Goal: Information Seeking & Learning: Learn about a topic

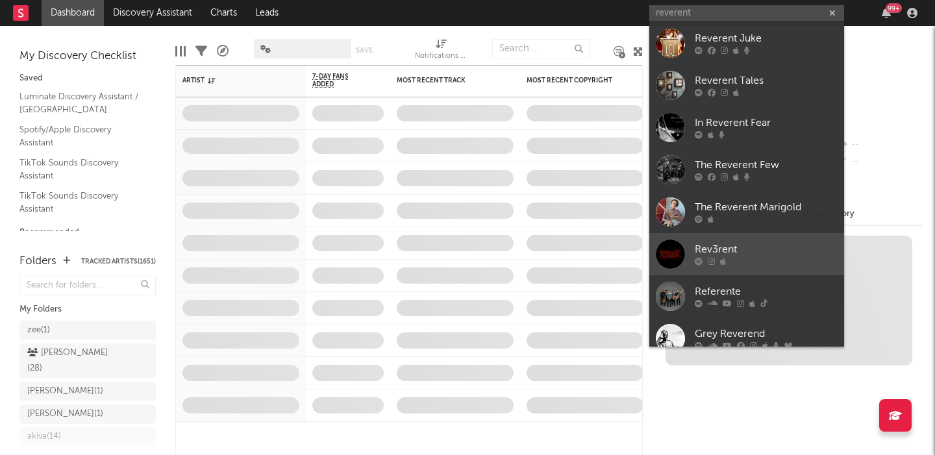
type input "reverent"
click at [755, 251] on div "Rev3rent" at bounding box center [765, 250] width 143 height 16
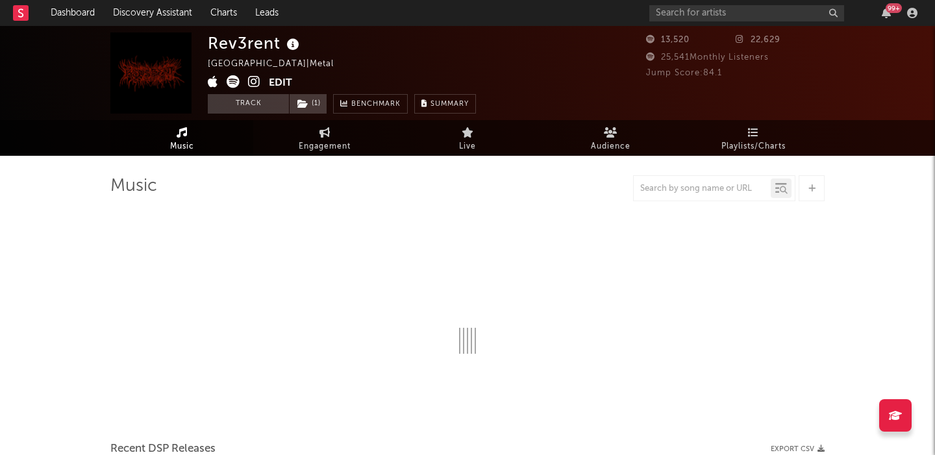
select select "1w"
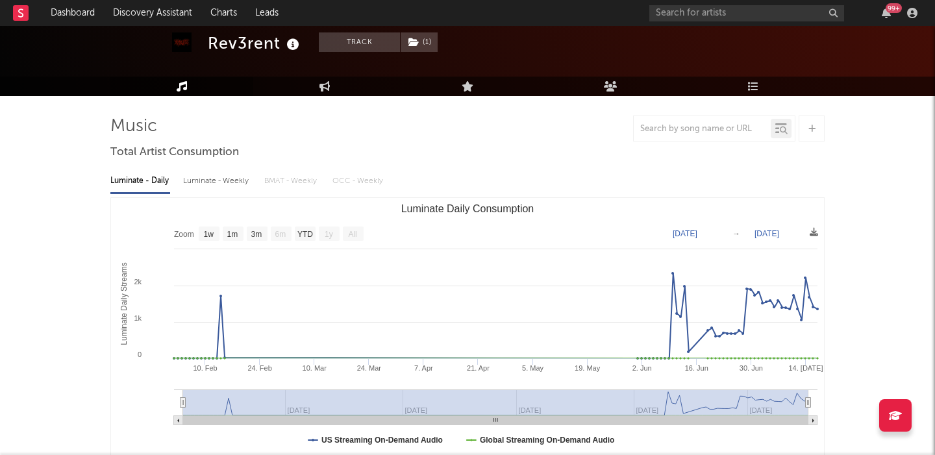
scroll to position [69, 0]
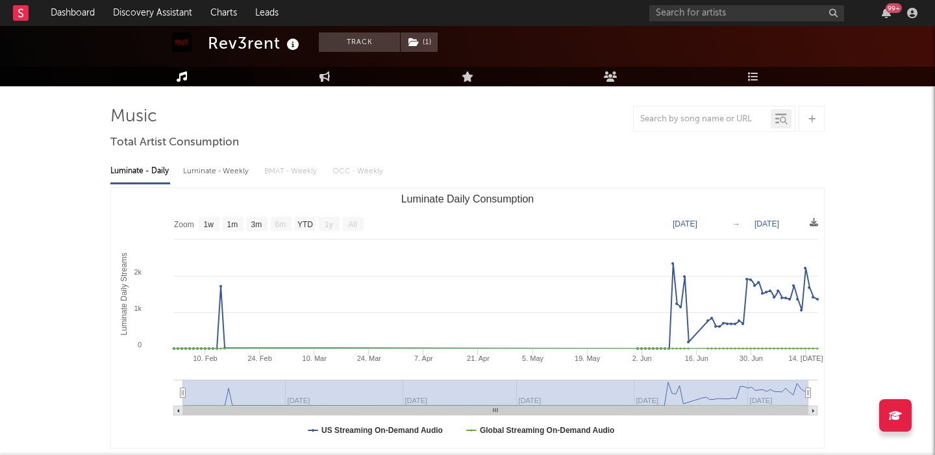
click at [197, 173] on div "Luminate - Weekly" at bounding box center [217, 171] width 68 height 22
select select "6m"
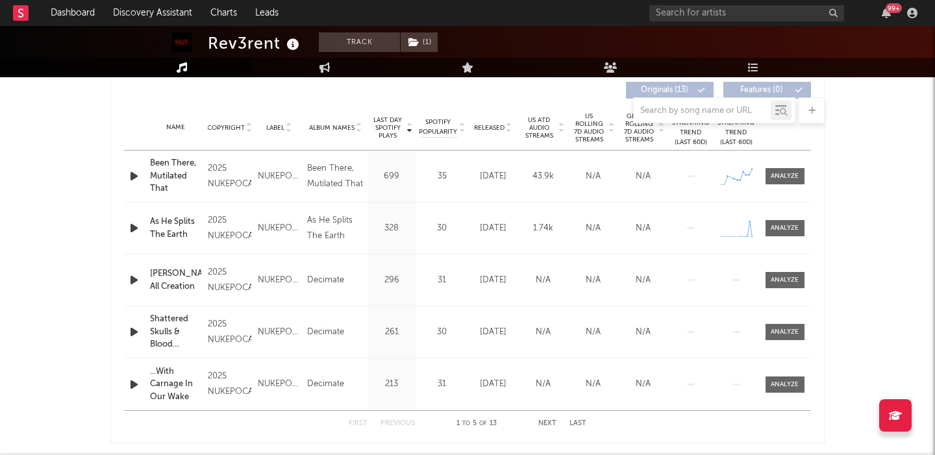
scroll to position [0, 0]
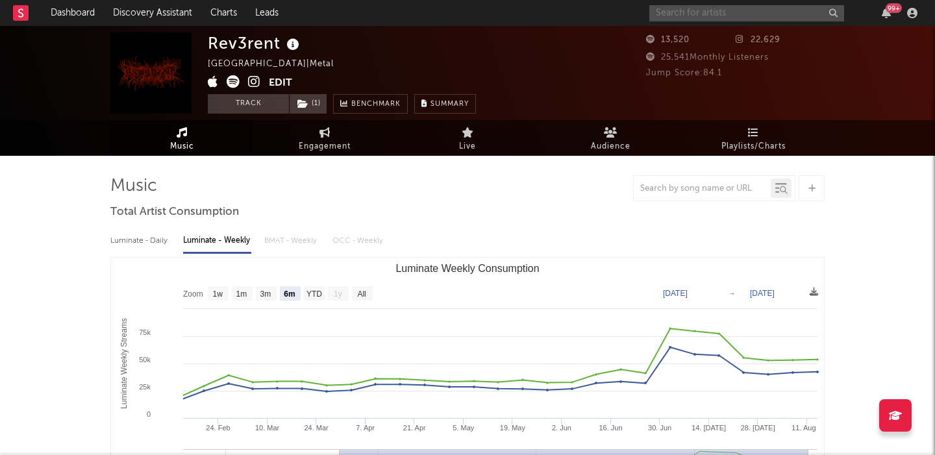
click at [715, 15] on input "text" at bounding box center [746, 13] width 195 height 16
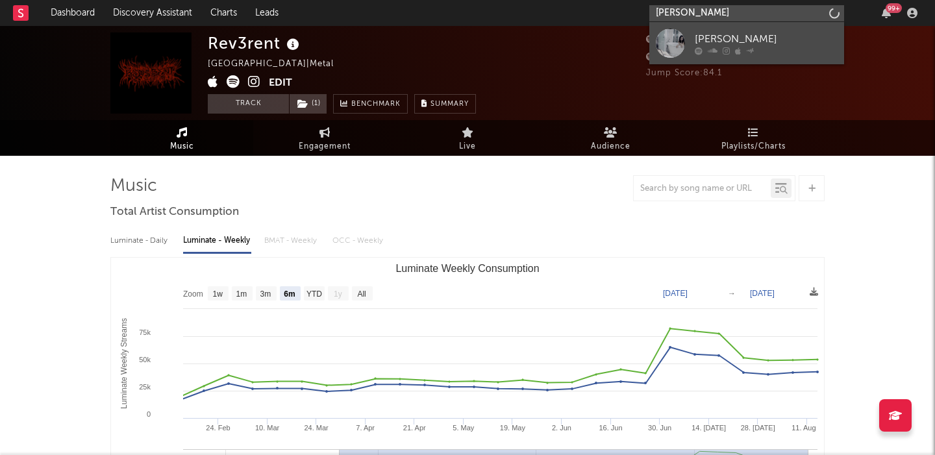
type input "cece natalie"
click at [759, 36] on div "[PERSON_NAME]" at bounding box center [765, 39] width 143 height 16
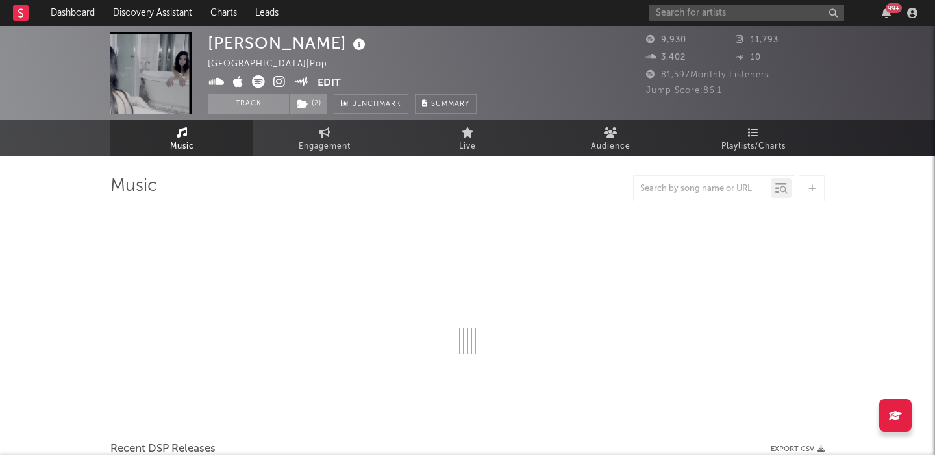
select select "6m"
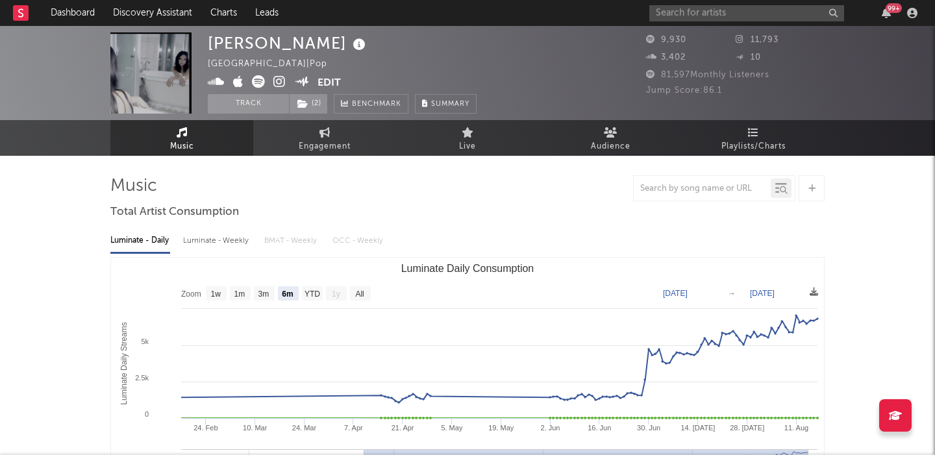
click at [231, 241] on div "Luminate - Weekly" at bounding box center [217, 241] width 68 height 22
select select "6m"
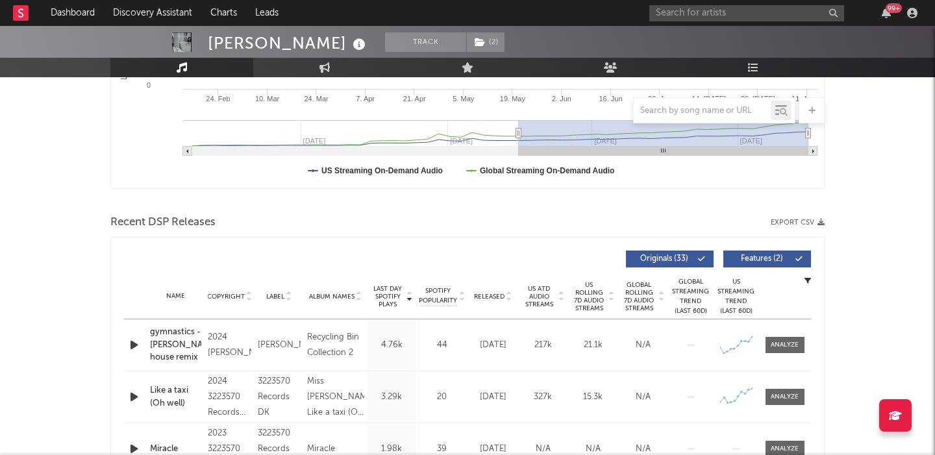
scroll to position [343, 0]
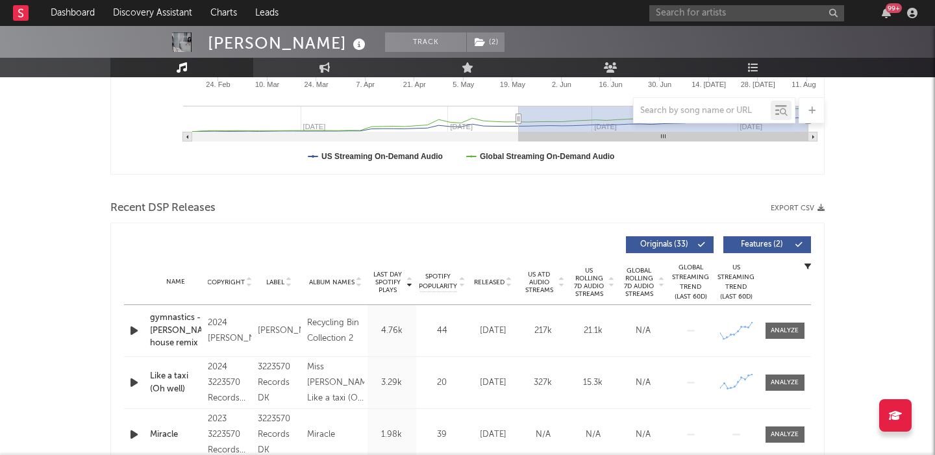
click at [768, 244] on span "Features ( 2 )" at bounding box center [761, 245] width 60 height 8
click at [593, 289] on span "US Rolling 7D Audio Streams" at bounding box center [589, 282] width 36 height 31
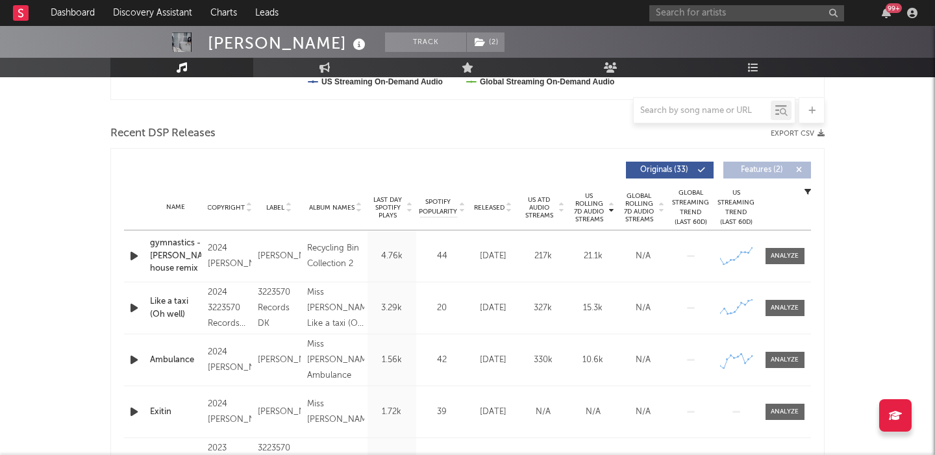
scroll to position [557, 0]
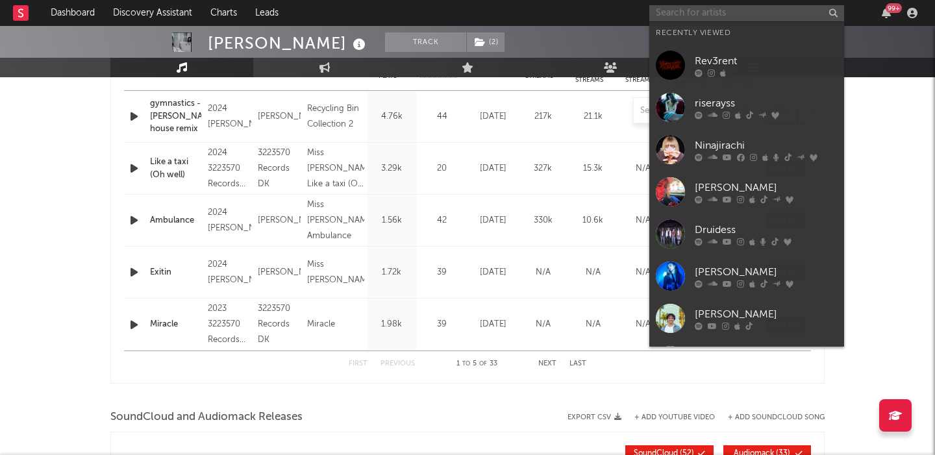
click at [728, 18] on input "text" at bounding box center [746, 13] width 195 height 16
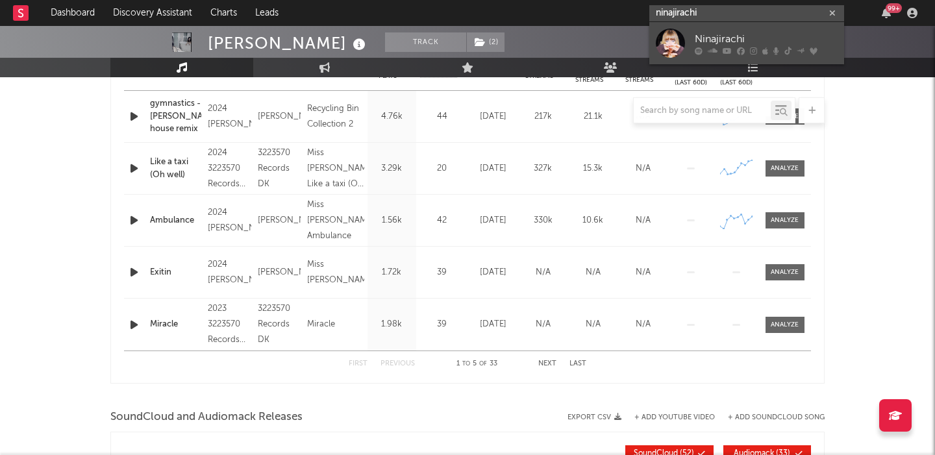
type input "ninajirachi"
click at [735, 38] on div "Ninajirachi" at bounding box center [765, 39] width 143 height 16
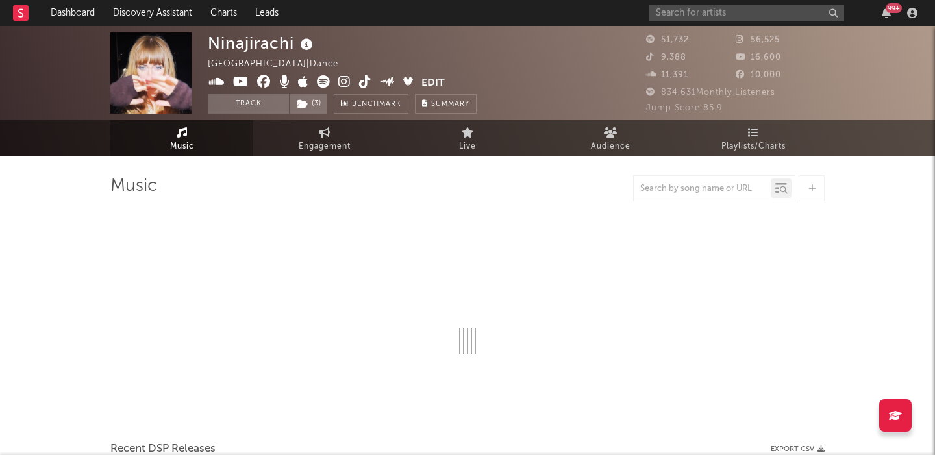
select select "6m"
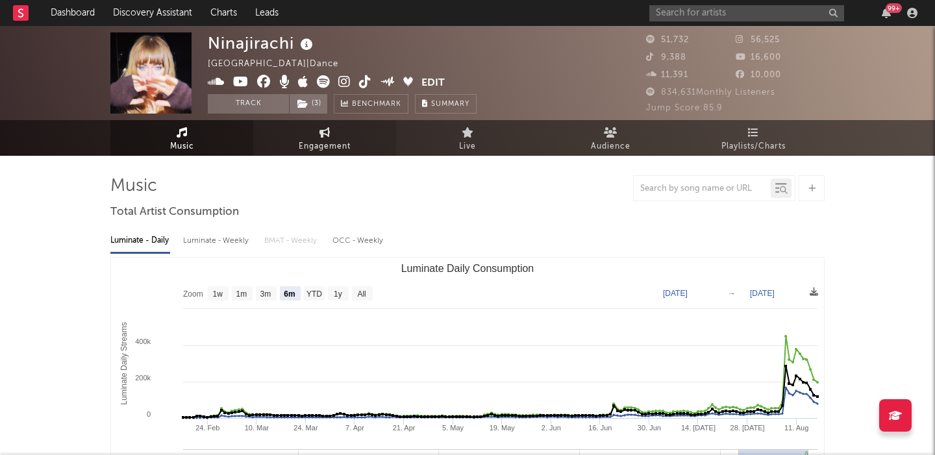
click at [315, 138] on link "Engagement" at bounding box center [324, 138] width 143 height 36
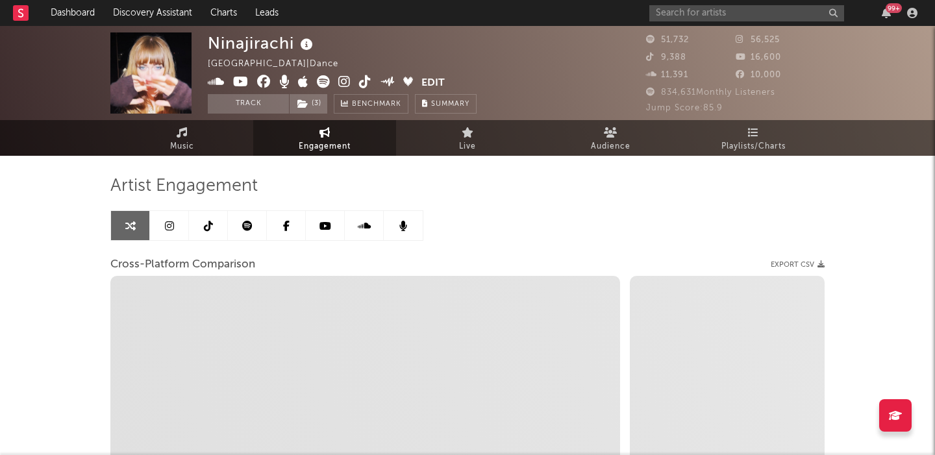
select select "1w"
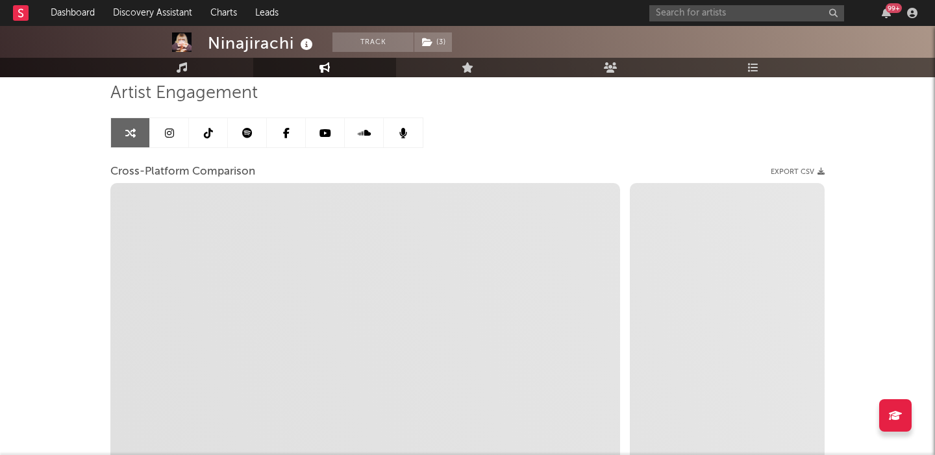
scroll to position [93, 0]
select select "1m"
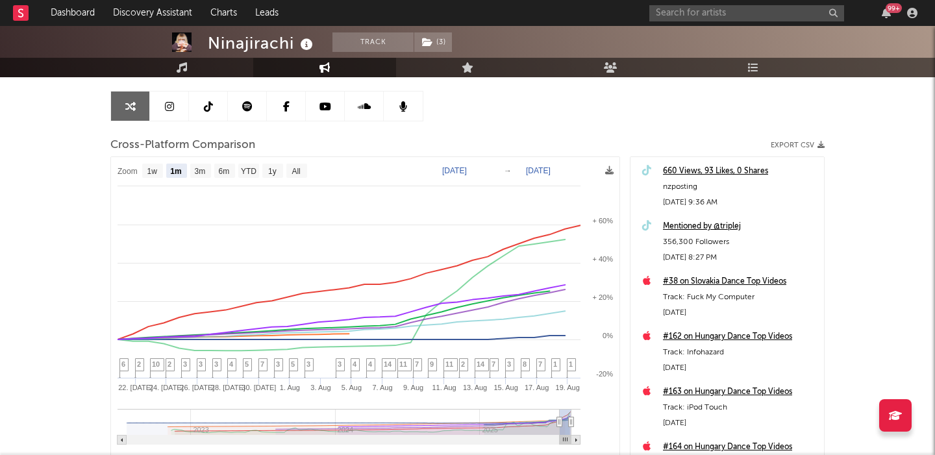
scroll to position [252, 0]
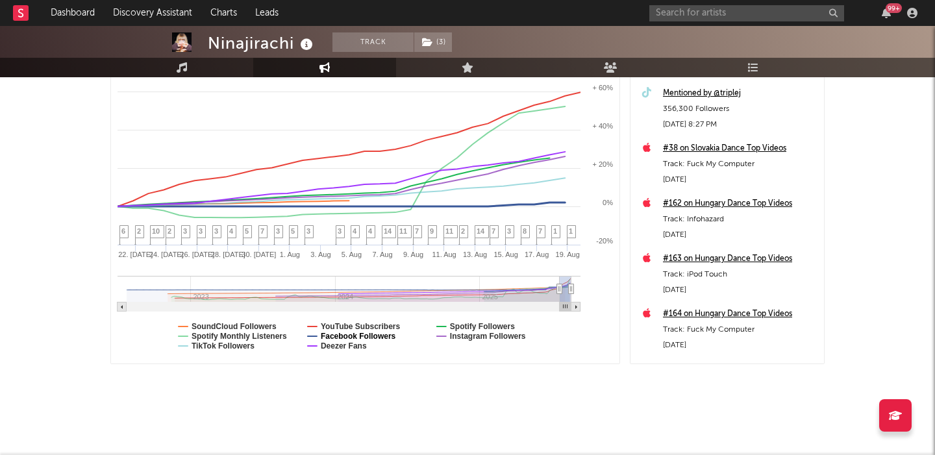
click at [375, 335] on text "Facebook Followers" at bounding box center [358, 336] width 75 height 9
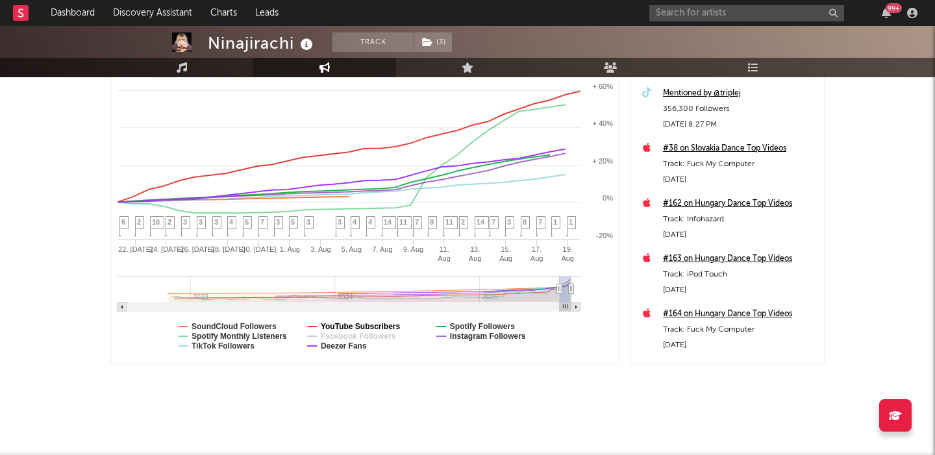
select select "1m"
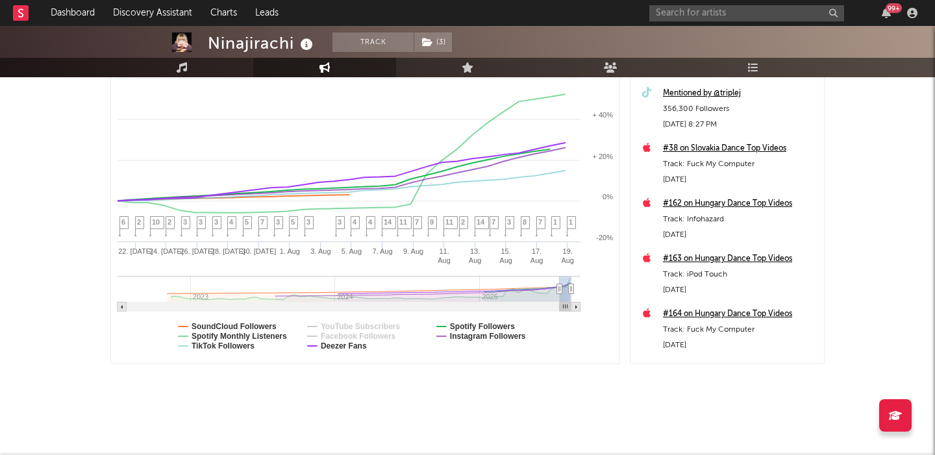
select select "1m"
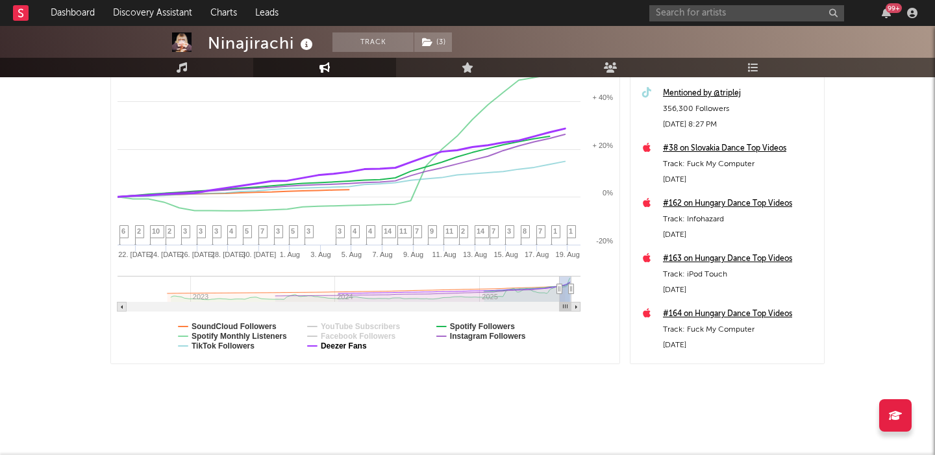
click at [339, 345] on text "Deezer Fans" at bounding box center [344, 345] width 46 height 9
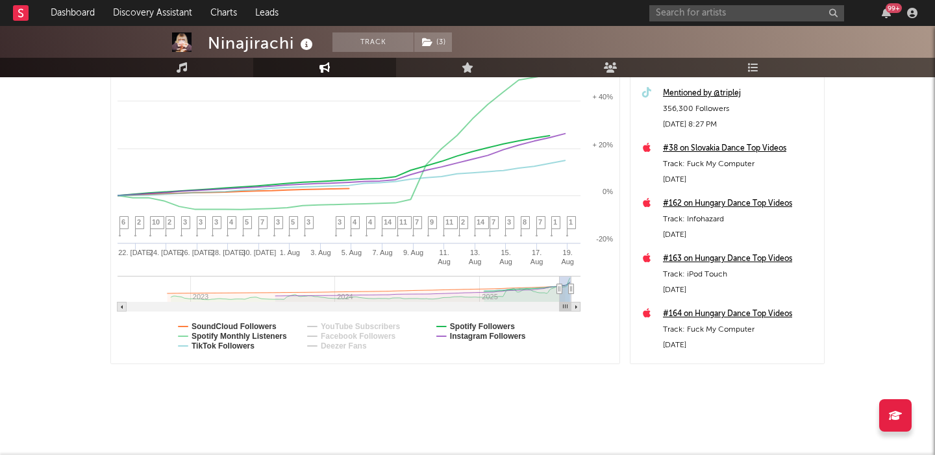
select select "1m"
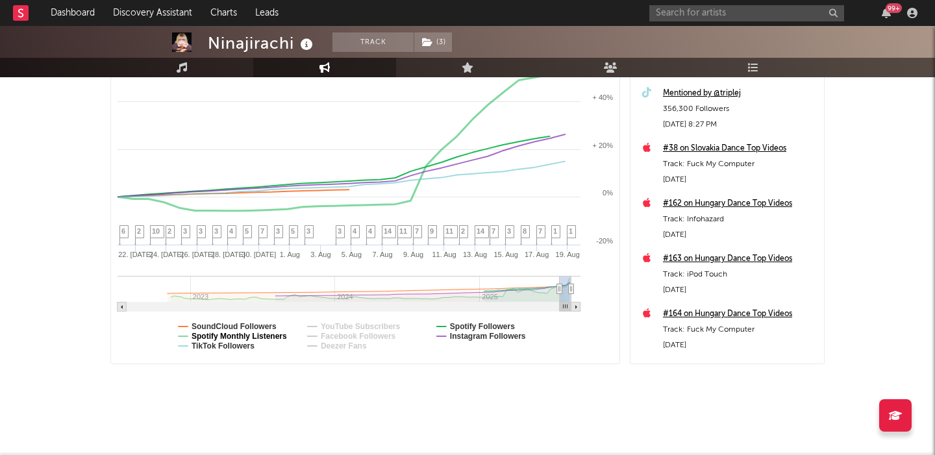
click at [242, 333] on text "Spotify Monthly Listeners" at bounding box center [238, 336] width 95 height 9
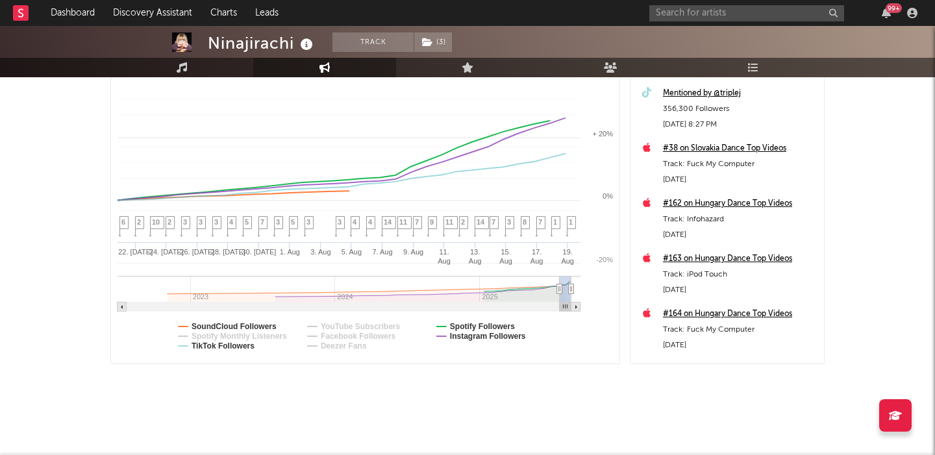
select select "1m"
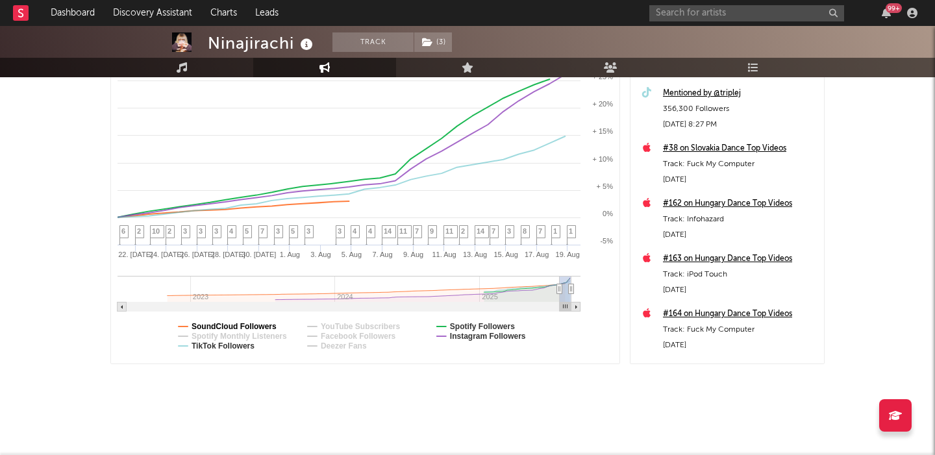
click at [232, 322] on text "SoundCloud Followers" at bounding box center [233, 326] width 85 height 9
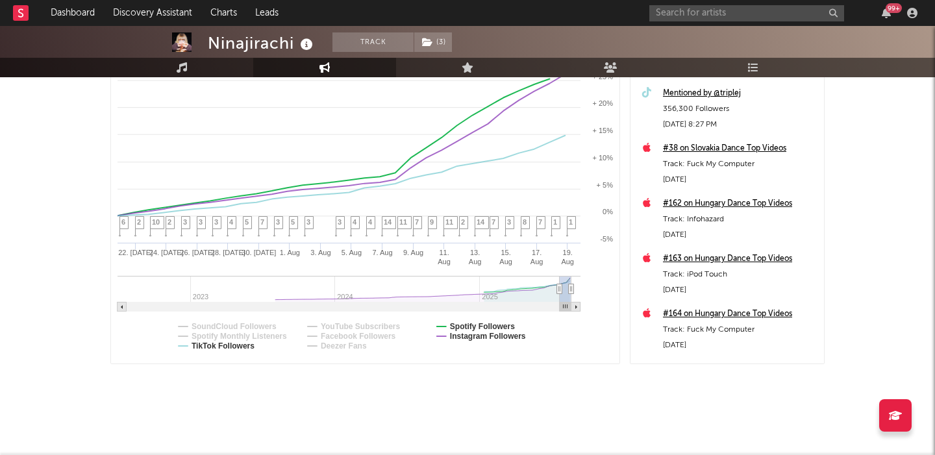
select select "1m"
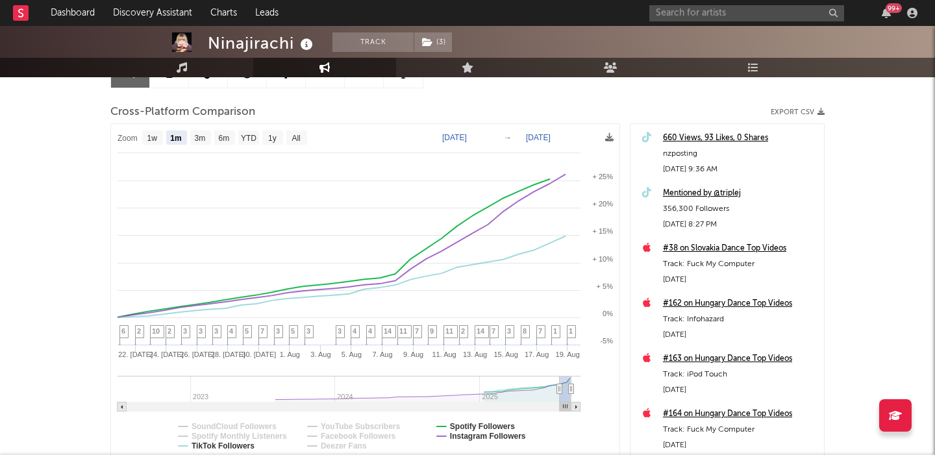
scroll to position [147, 0]
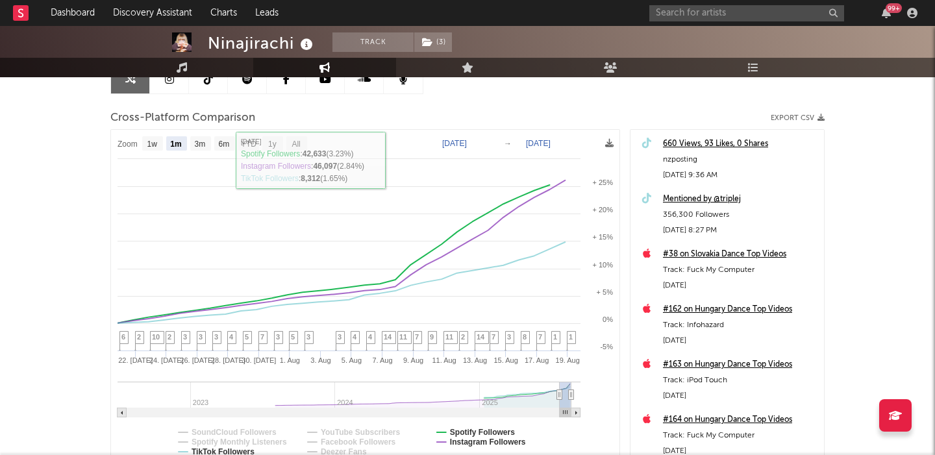
click at [161, 82] on link at bounding box center [169, 78] width 39 height 29
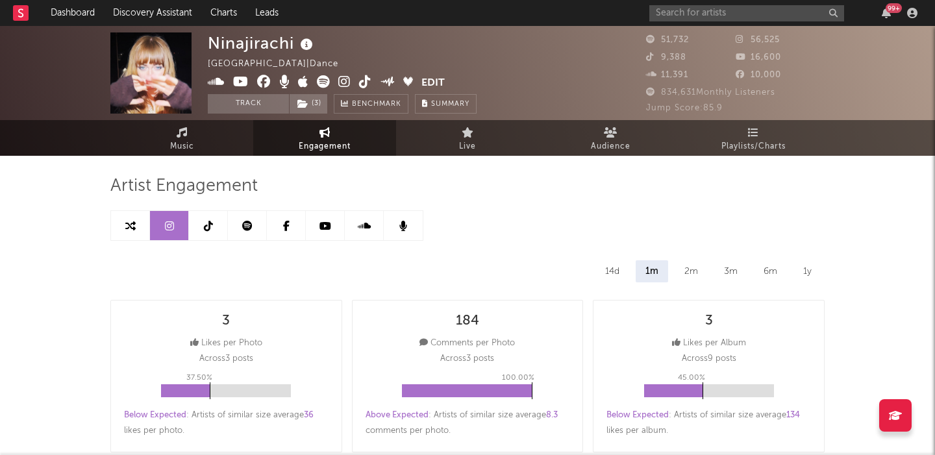
select select "6m"
click at [342, 84] on icon at bounding box center [344, 81] width 12 height 13
click at [202, 234] on link at bounding box center [208, 225] width 39 height 29
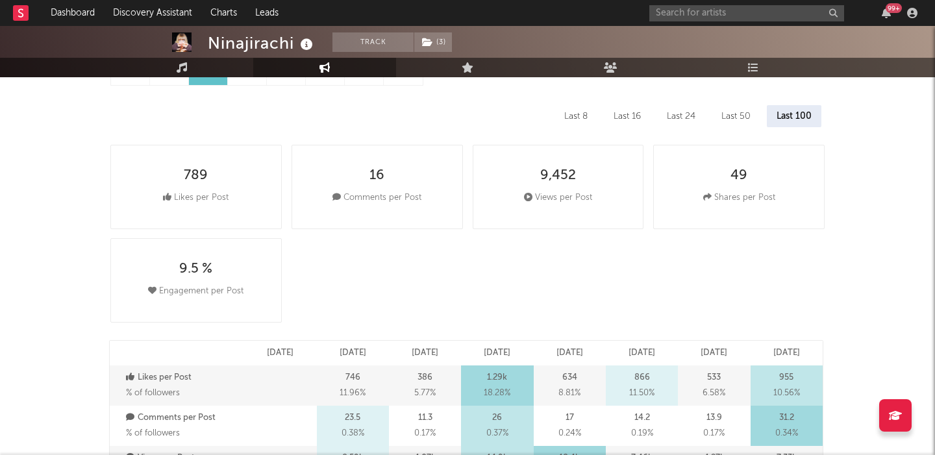
select select "6m"
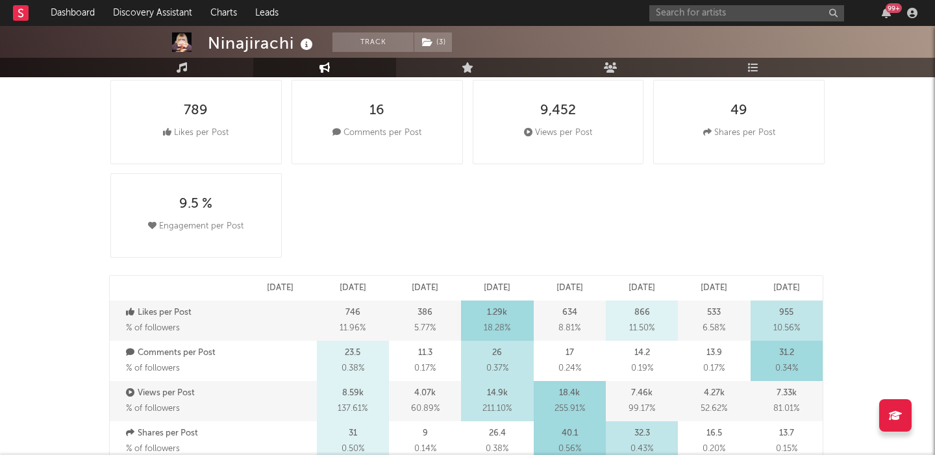
scroll to position [278, 0]
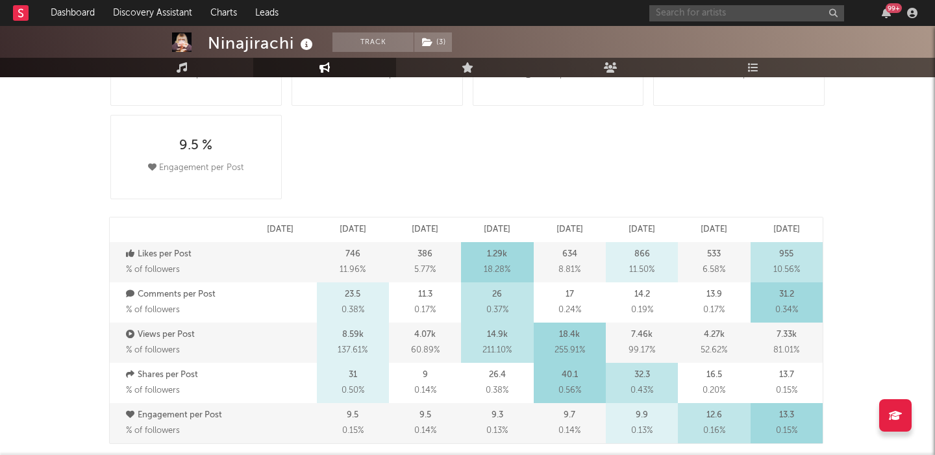
click at [698, 16] on input "text" at bounding box center [746, 13] width 195 height 16
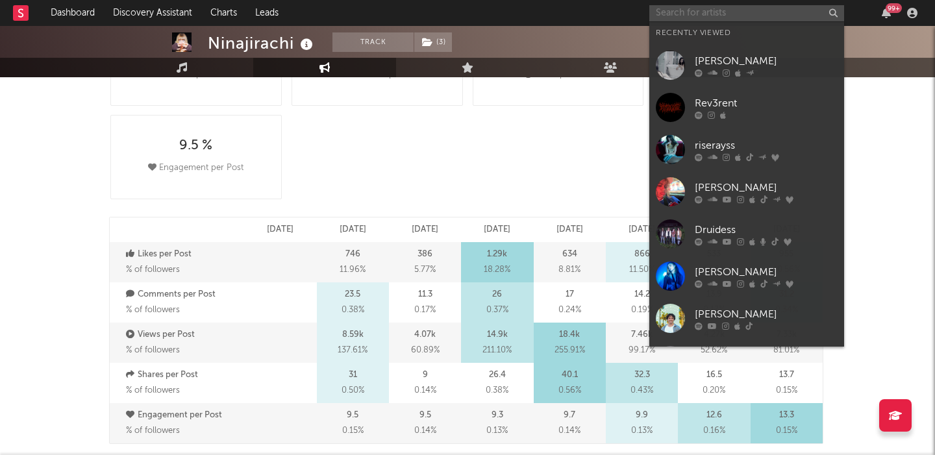
paste input "La Rvfleuze"
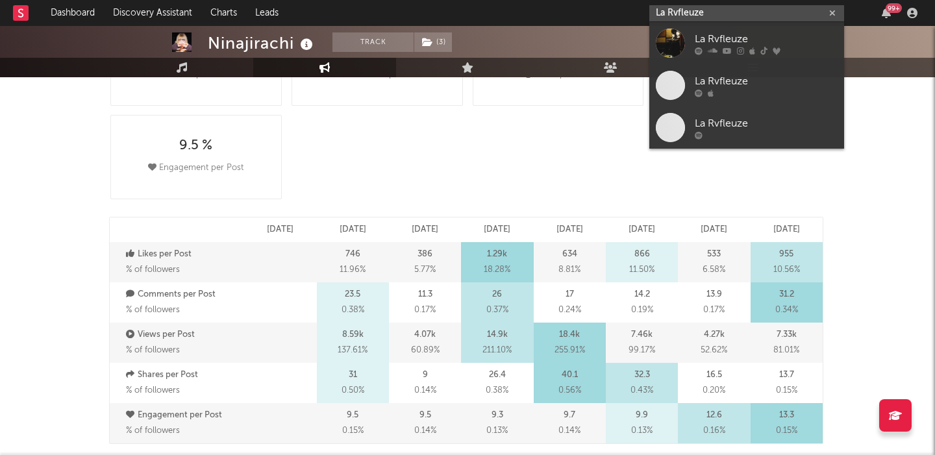
type input "La Rvfleuze"
click at [775, 40] on div "La Rvfleuze" at bounding box center [765, 39] width 143 height 16
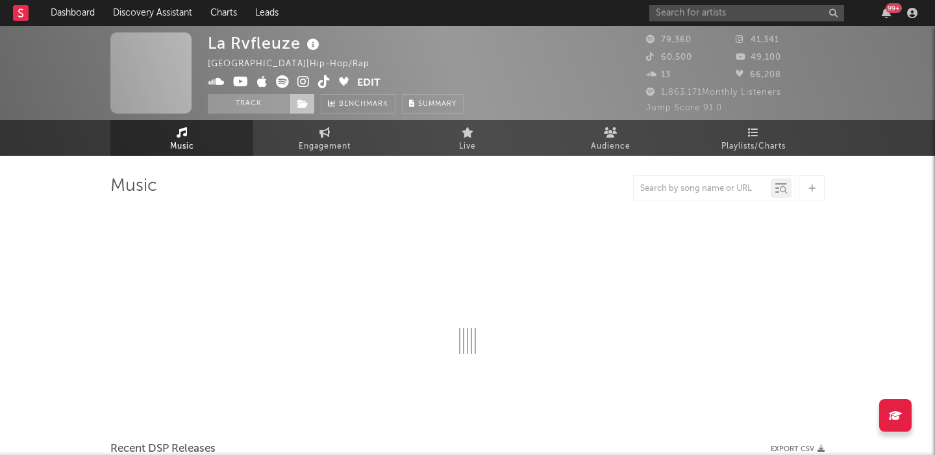
select select "6m"
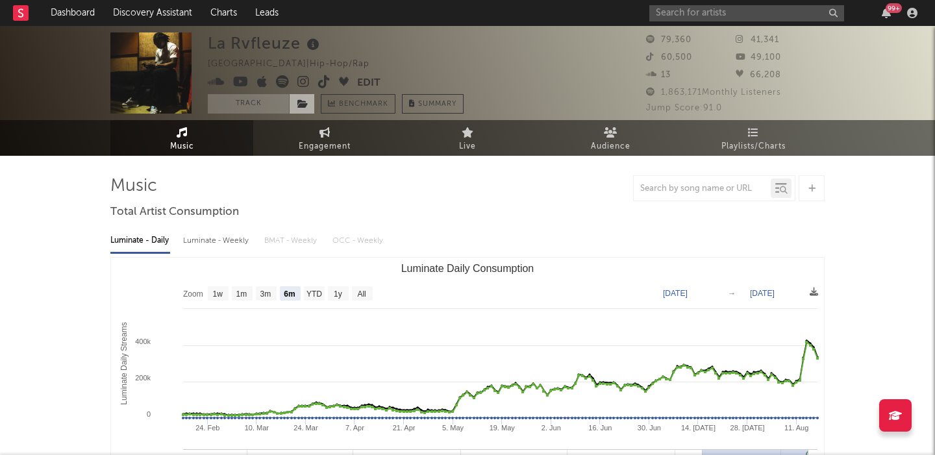
click at [296, 106] on span at bounding box center [302, 103] width 26 height 19
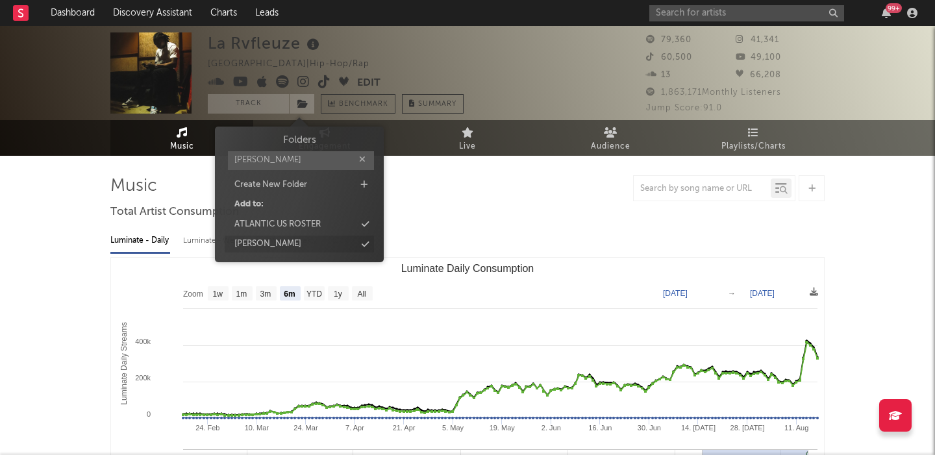
type input "jake"
click at [296, 249] on div "[PERSON_NAME]" at bounding box center [299, 244] width 149 height 17
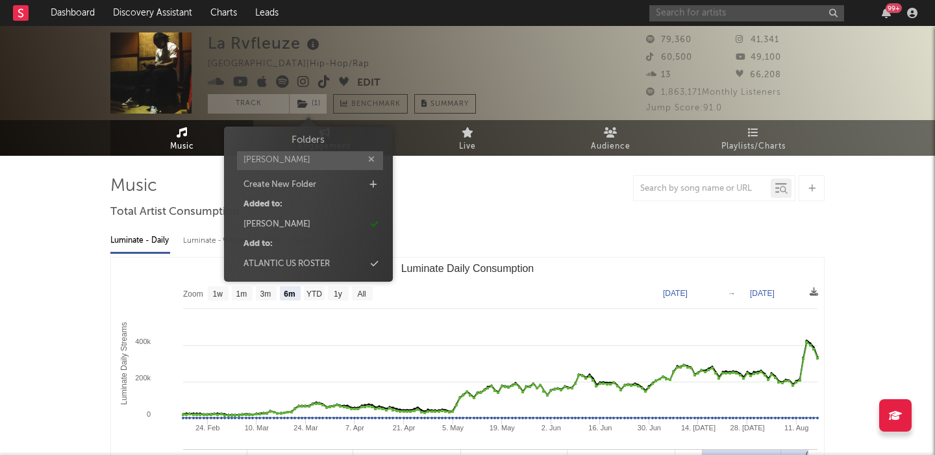
click at [686, 18] on input "text" at bounding box center [746, 13] width 195 height 16
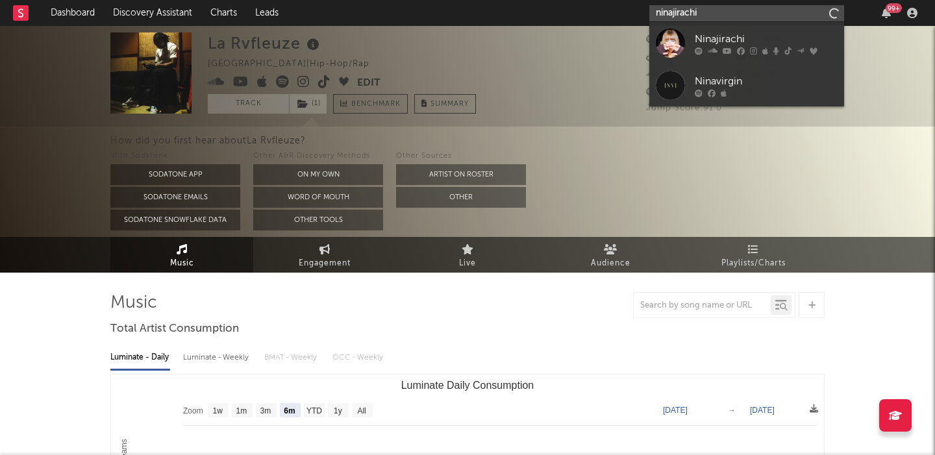
click at [715, 21] on input "ninajirachi" at bounding box center [746, 13] width 195 height 16
type input "ninajirachi"
click at [724, 37] on div "Ninajirachi" at bounding box center [765, 39] width 143 height 16
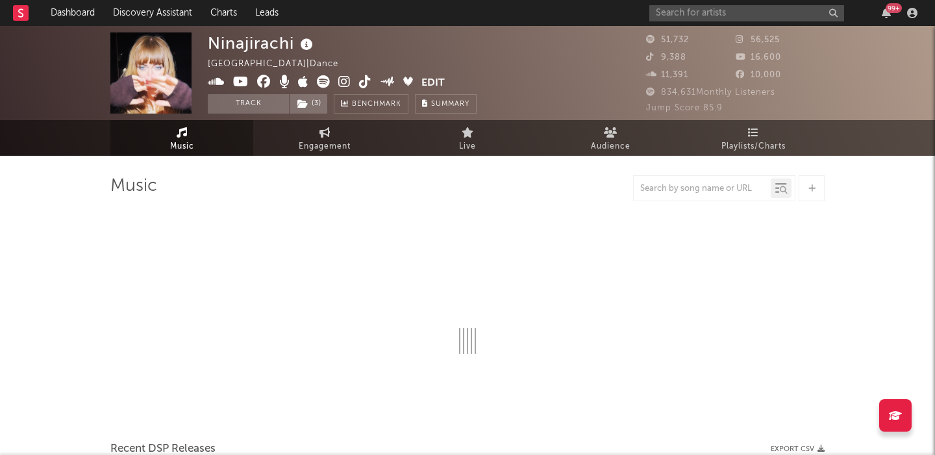
select select "6m"
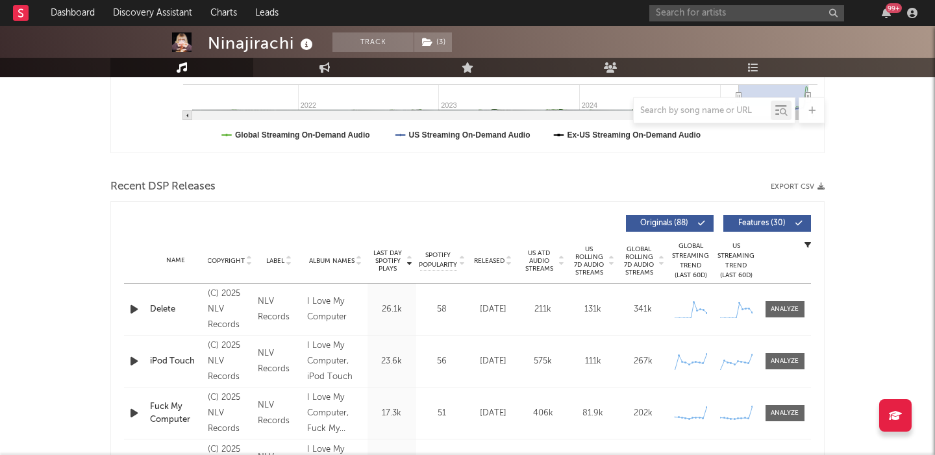
scroll to position [376, 0]
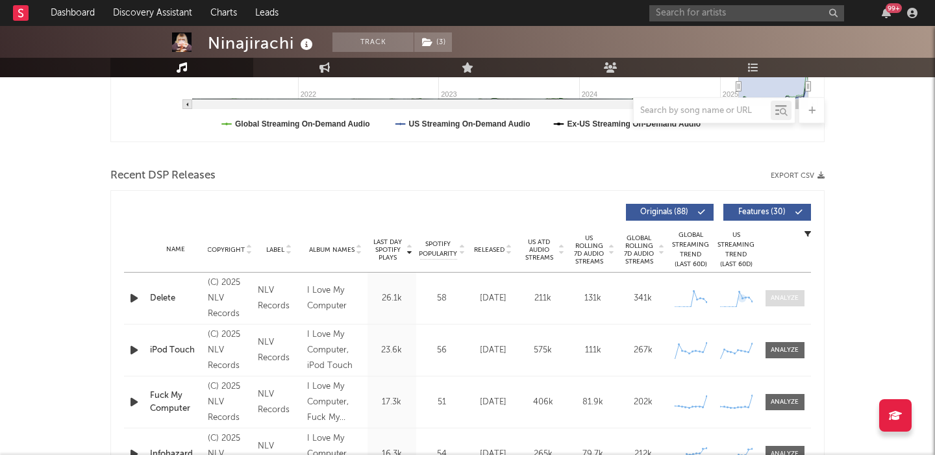
click at [777, 302] on span at bounding box center [784, 298] width 39 height 16
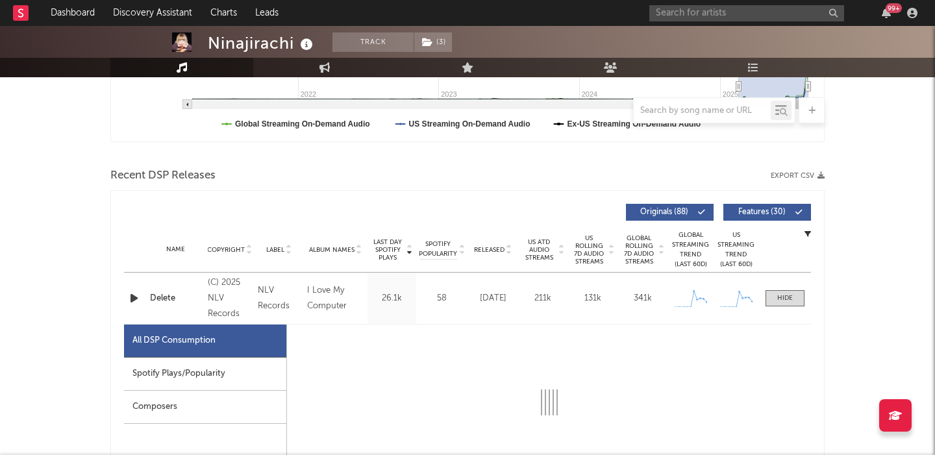
click at [195, 359] on div "Spotify Plays/Popularity" at bounding box center [205, 374] width 162 height 33
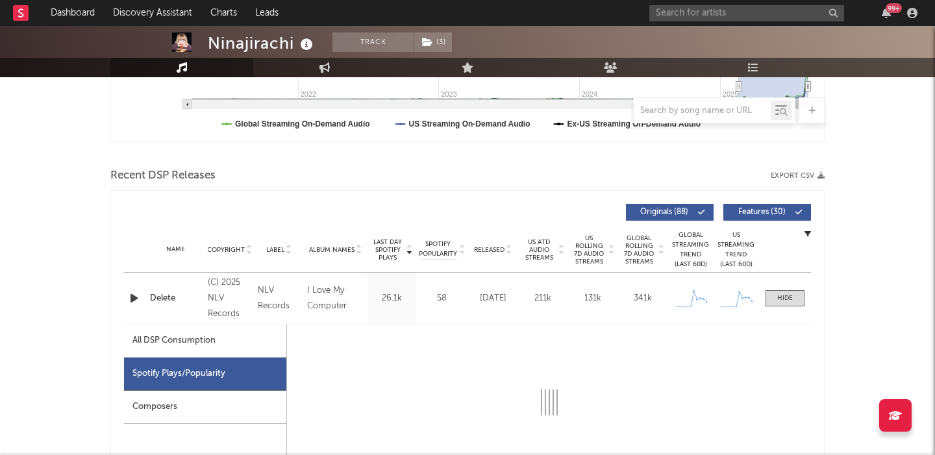
select select "1w"
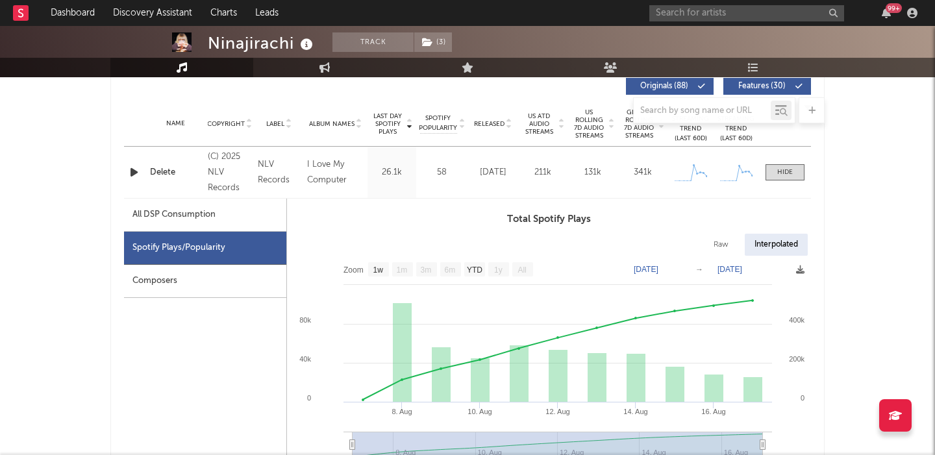
scroll to position [551, 0]
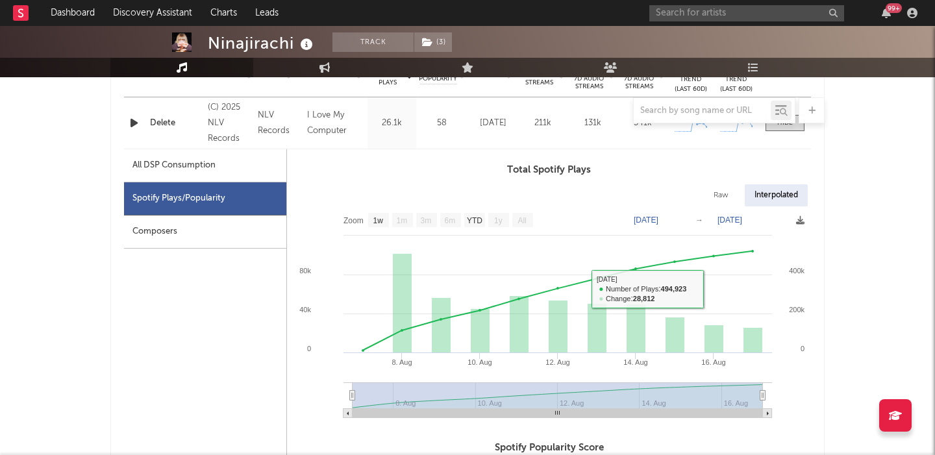
click at [722, 191] on div "Raw" at bounding box center [721, 195] width 34 height 22
select select "1w"
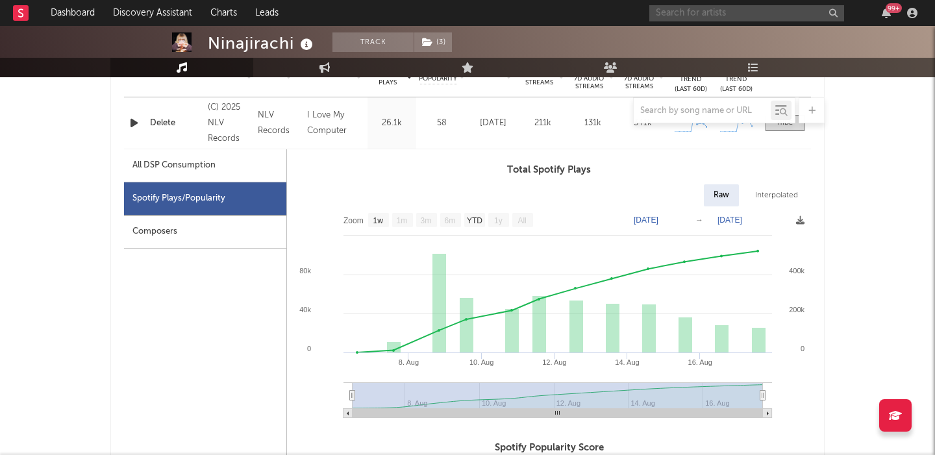
click at [691, 14] on input "text" at bounding box center [746, 13] width 195 height 16
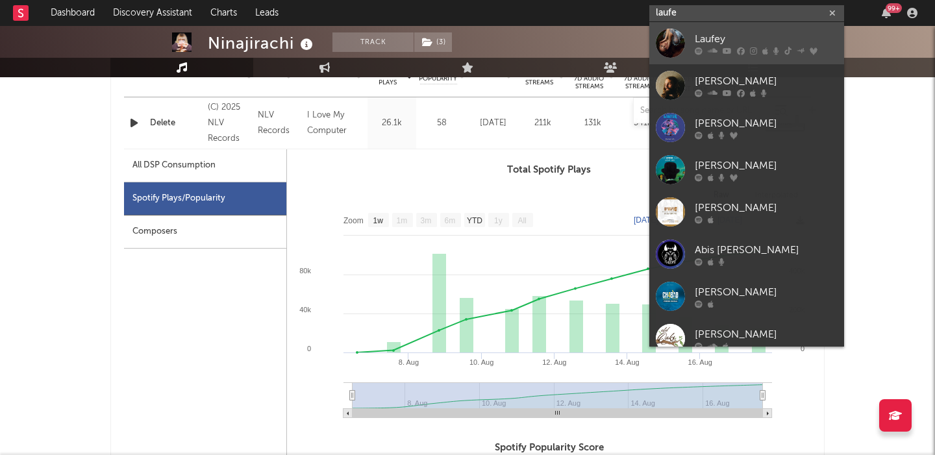
type input "laufe"
click at [755, 35] on div "Laufey" at bounding box center [765, 39] width 143 height 16
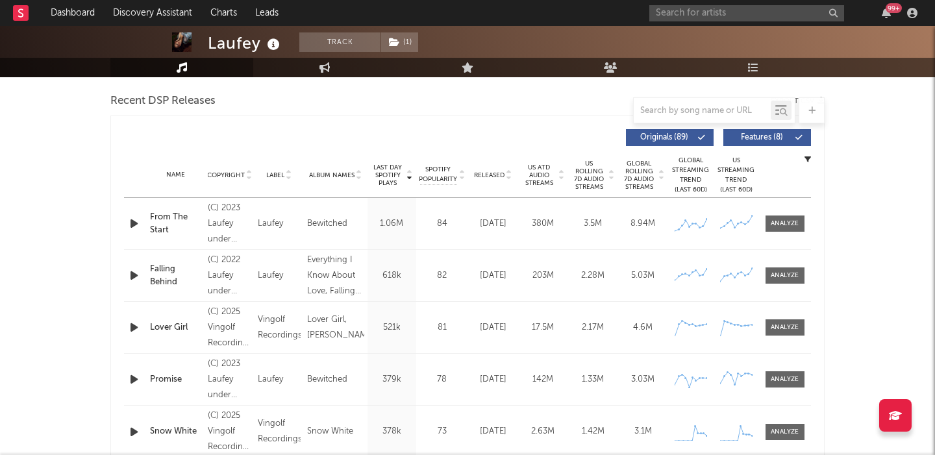
select select "6m"
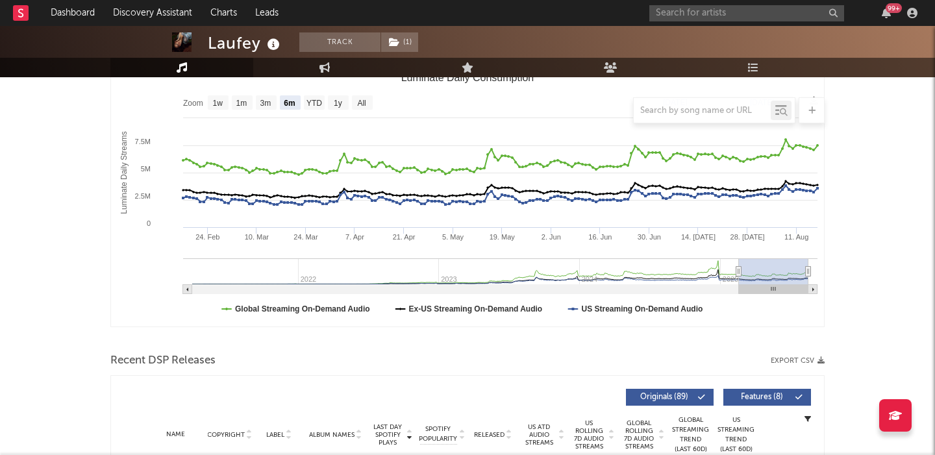
scroll to position [471, 0]
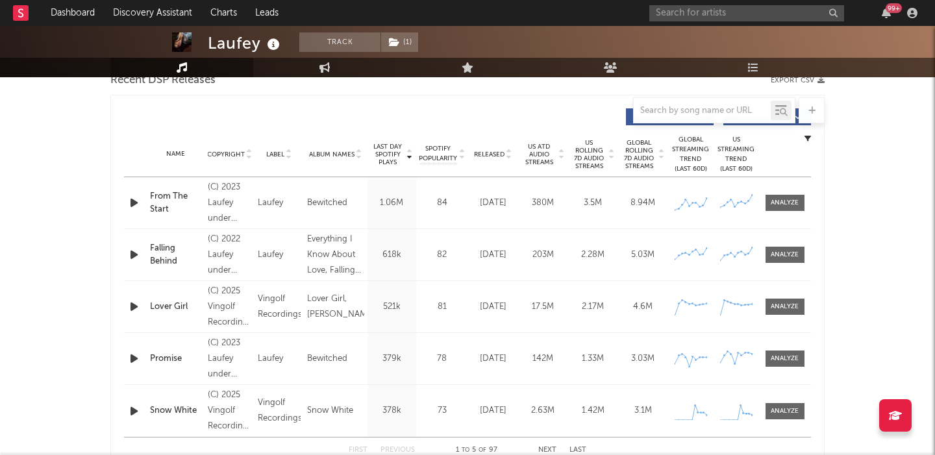
click at [498, 151] on span "Released" at bounding box center [489, 155] width 31 height 8
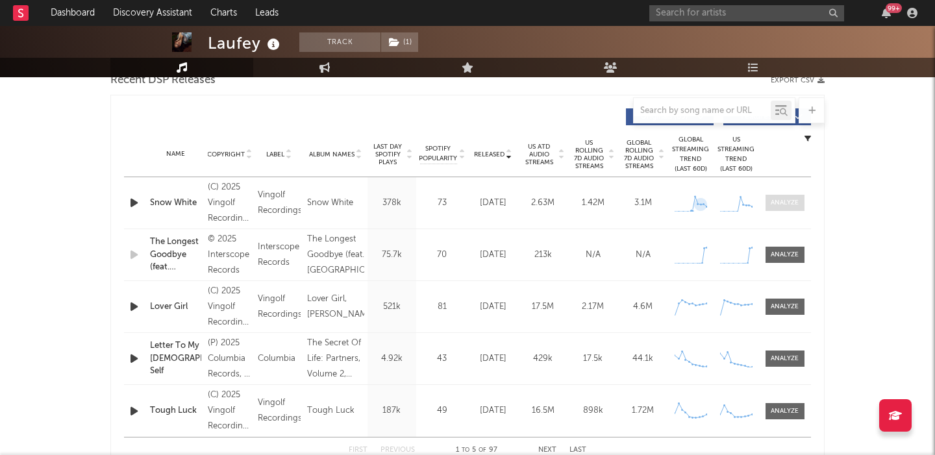
click at [780, 206] on div at bounding box center [784, 203] width 28 height 10
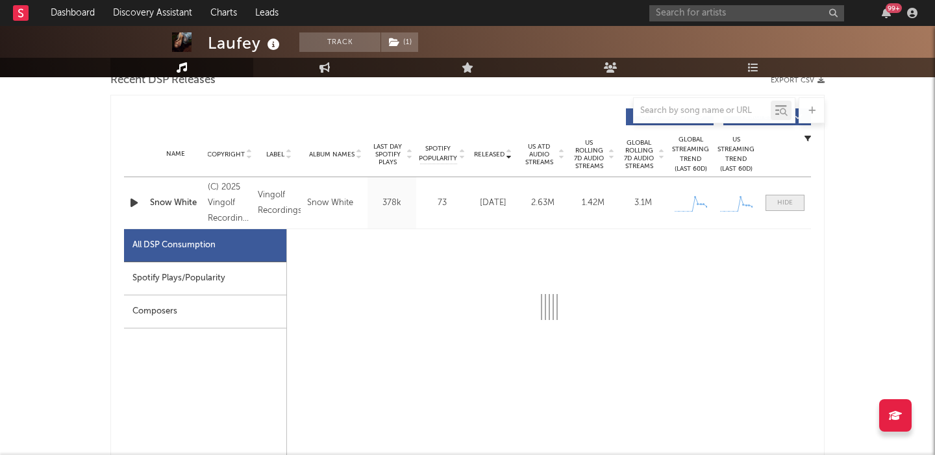
click at [232, 267] on div "Spotify Plays/Popularity" at bounding box center [205, 278] width 162 height 33
select select "1w"
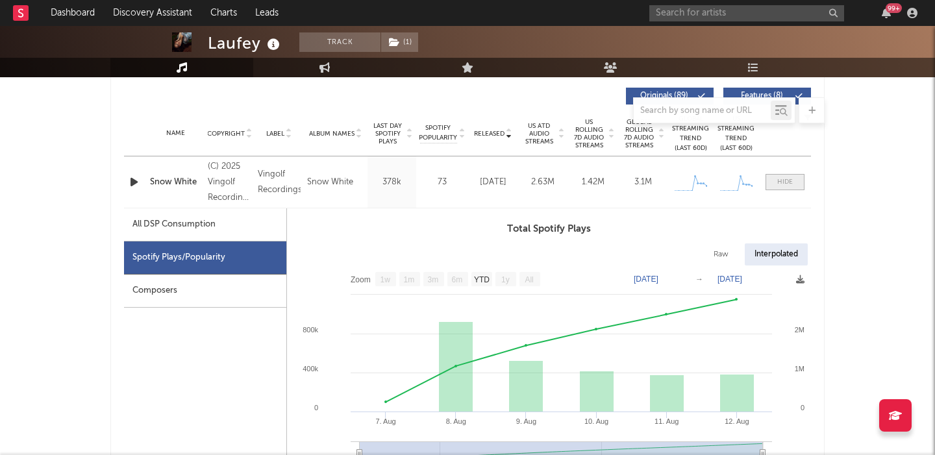
scroll to position [494, 0]
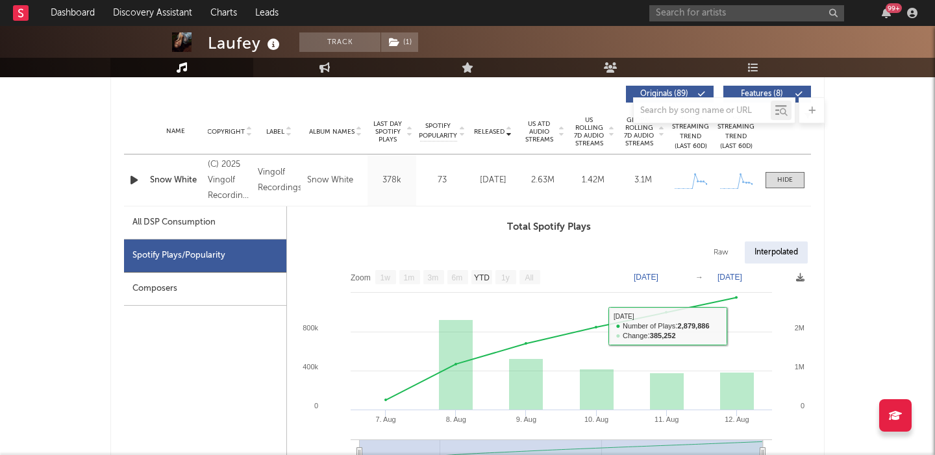
click at [722, 234] on h3 "Total Spotify Plays" at bounding box center [549, 227] width 524 height 16
click at [722, 251] on div "Raw" at bounding box center [721, 252] width 34 height 22
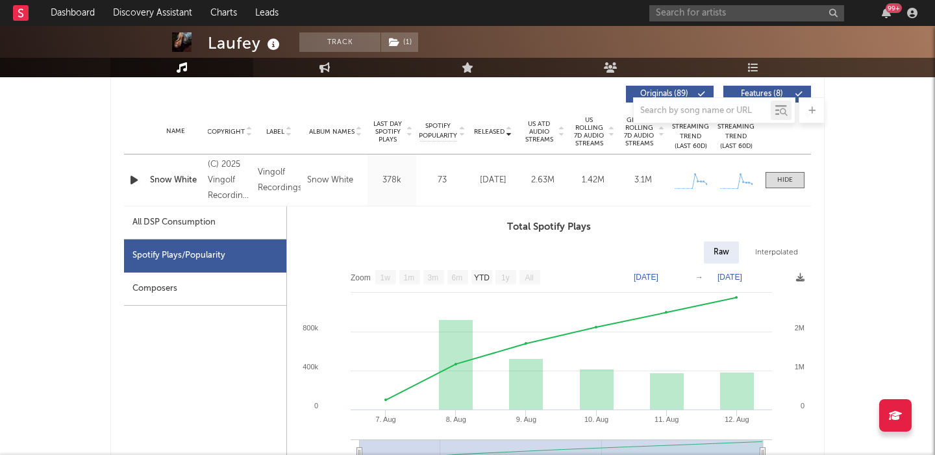
select select "1w"
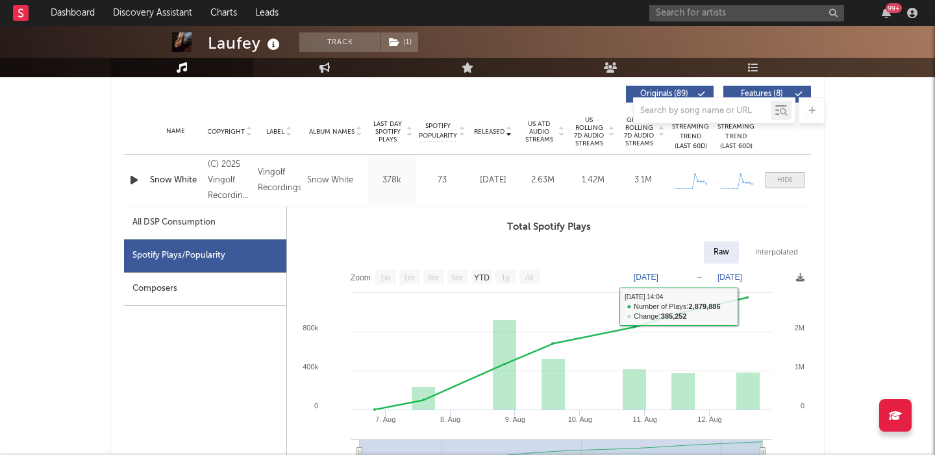
click at [794, 175] on span at bounding box center [784, 180] width 39 height 16
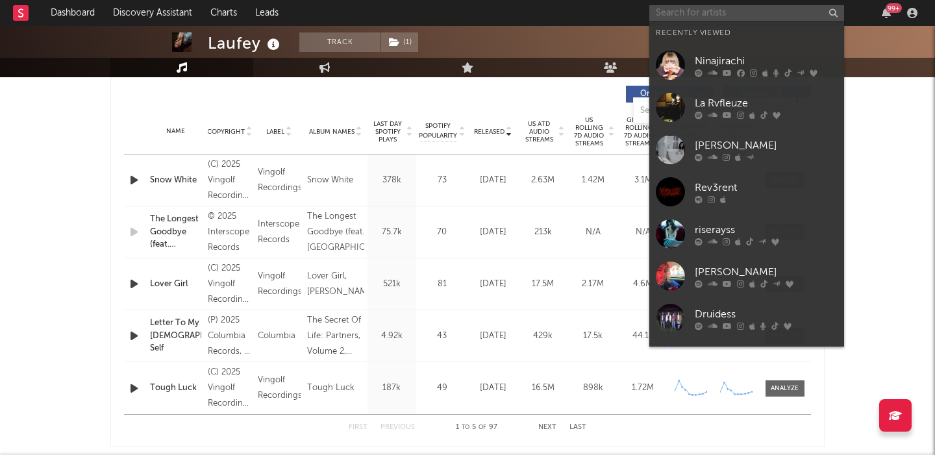
click at [700, 14] on input "text" at bounding box center [746, 13] width 195 height 16
paste input "[PERSON_NAME]"
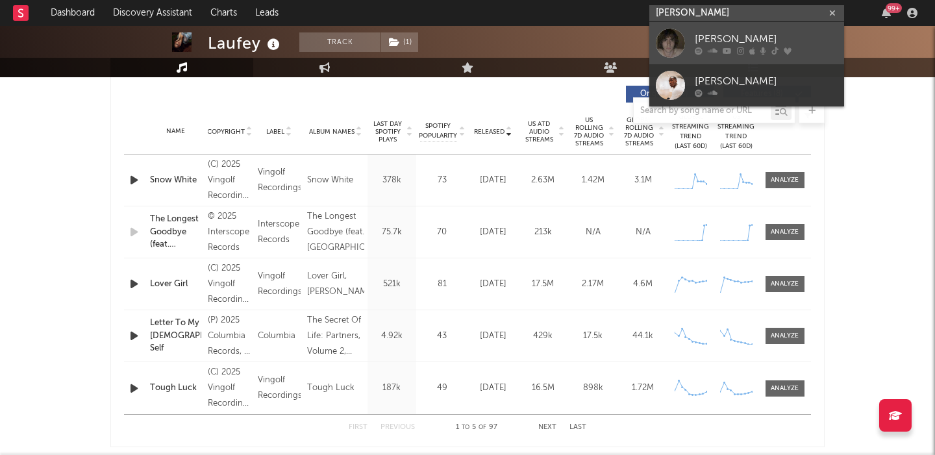
type input "[PERSON_NAME]"
click at [772, 40] on div "[PERSON_NAME]" at bounding box center [765, 39] width 143 height 16
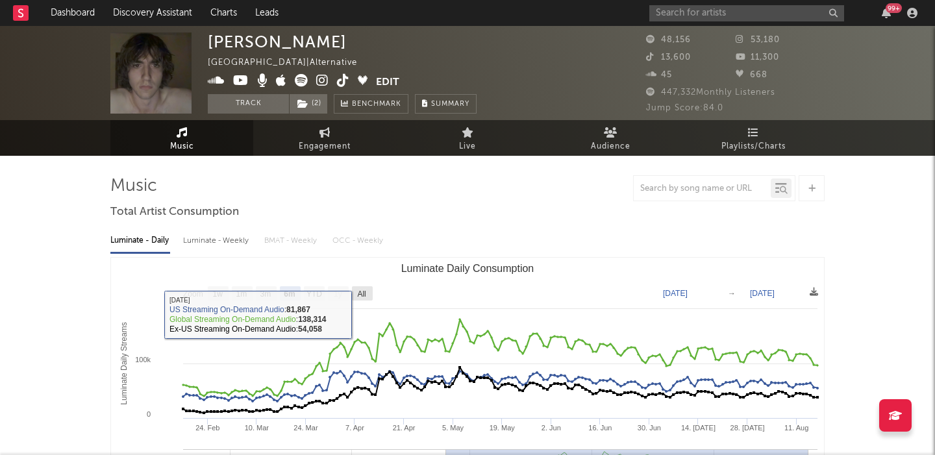
click at [362, 298] on rect "Luminate Daily Consumption" at bounding box center [362, 293] width 21 height 14
select select "All"
type input "2024-10-13"
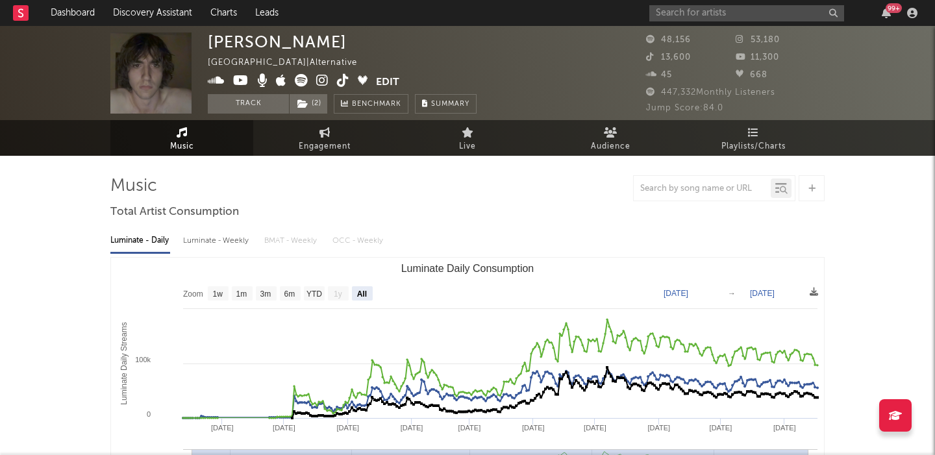
click at [720, 22] on div "99 +" at bounding box center [785, 13] width 273 height 26
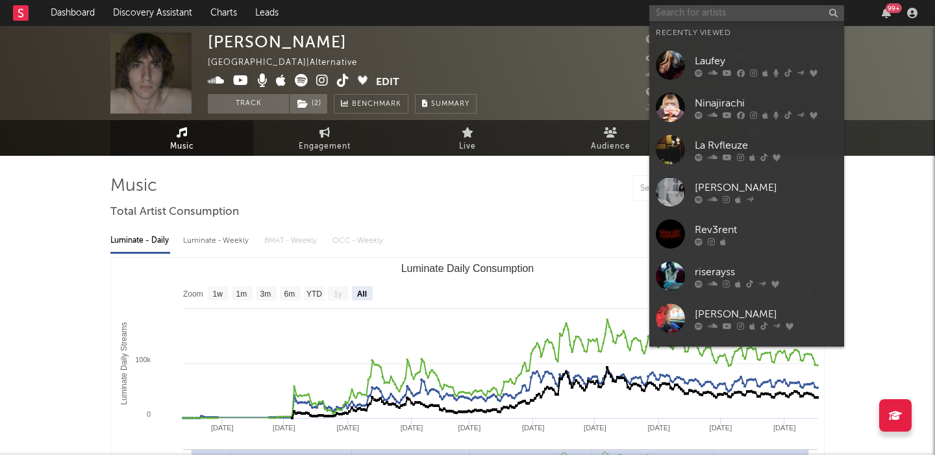
click at [718, 13] on input "text" at bounding box center [746, 13] width 195 height 16
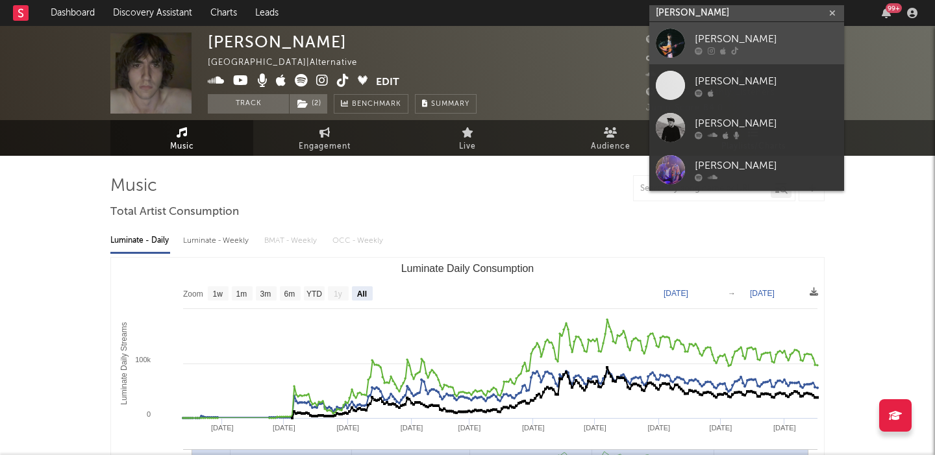
type input "nathan bess"
click at [675, 43] on div at bounding box center [669, 43] width 29 height 29
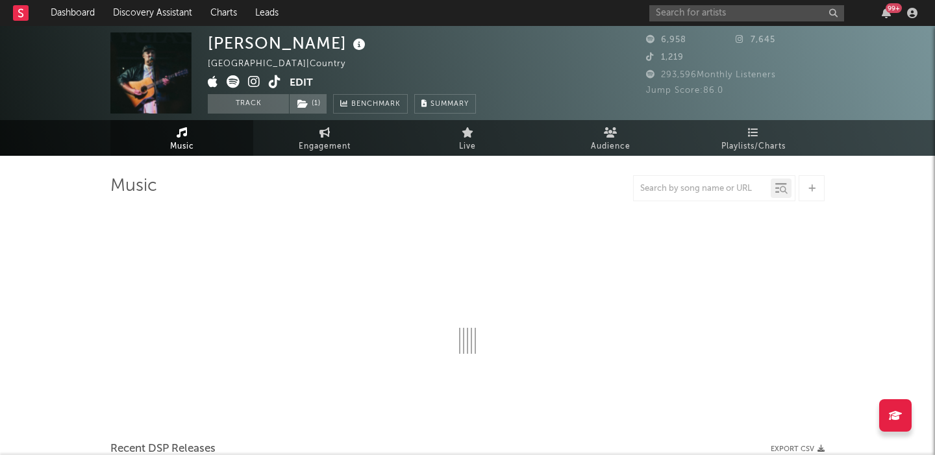
select select "6m"
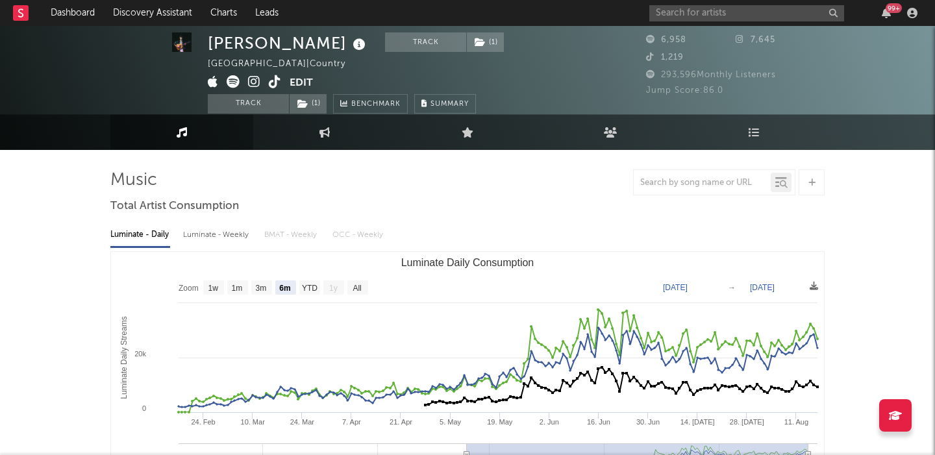
scroll to position [6, 0]
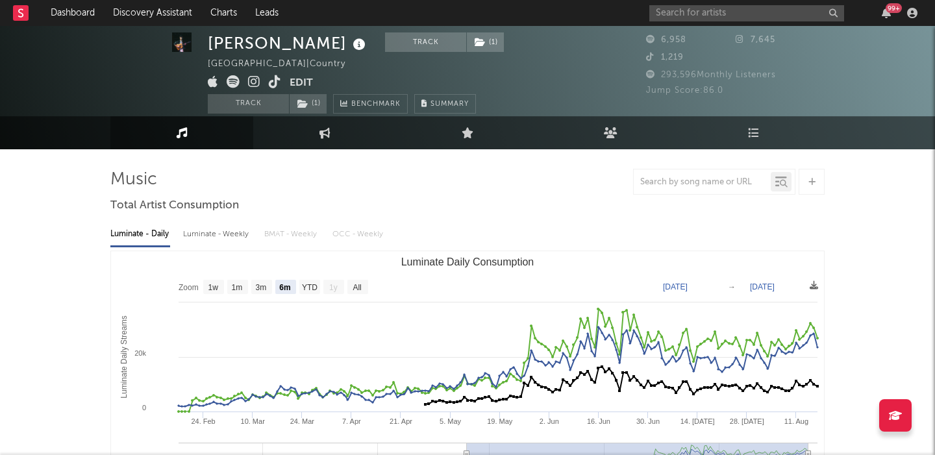
click at [235, 233] on div "Luminate - Weekly" at bounding box center [217, 234] width 68 height 22
select select "6m"
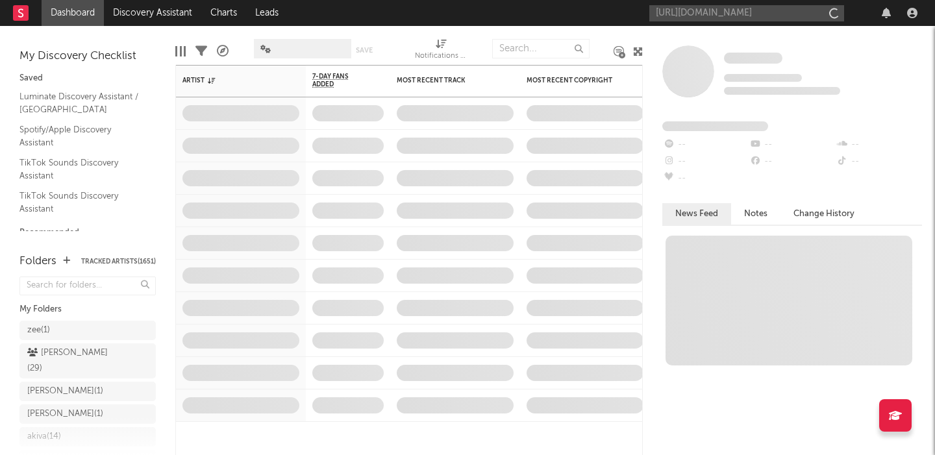
scroll to position [0, 217]
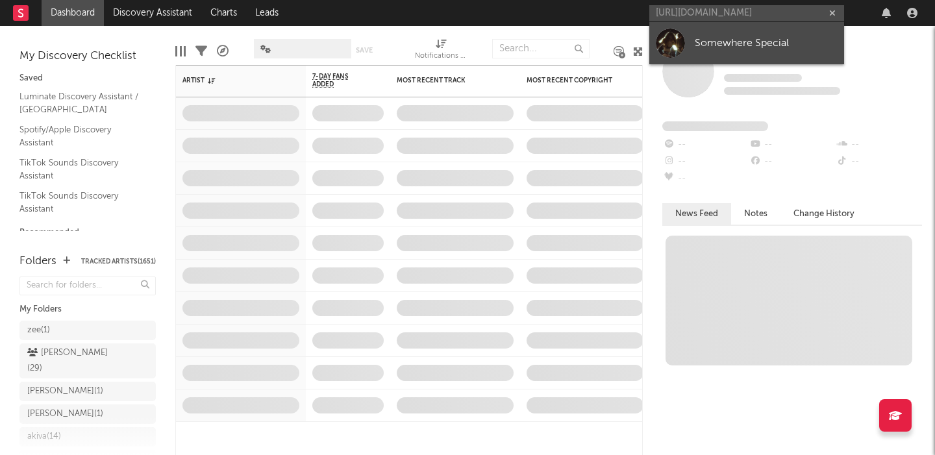
type input "https://open.spotify.com/artist/2uzCJprANXTMHARrvOIlWq?si=Q_ph8JZOS-CFe-lqlC4xow"
click at [762, 47] on div "Somewhere Special" at bounding box center [765, 43] width 143 height 16
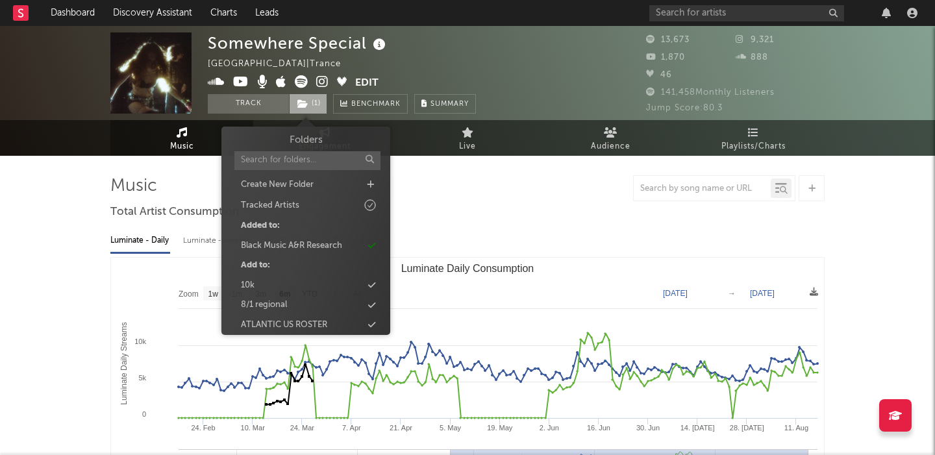
click at [310, 103] on span "( 1 )" at bounding box center [308, 103] width 38 height 19
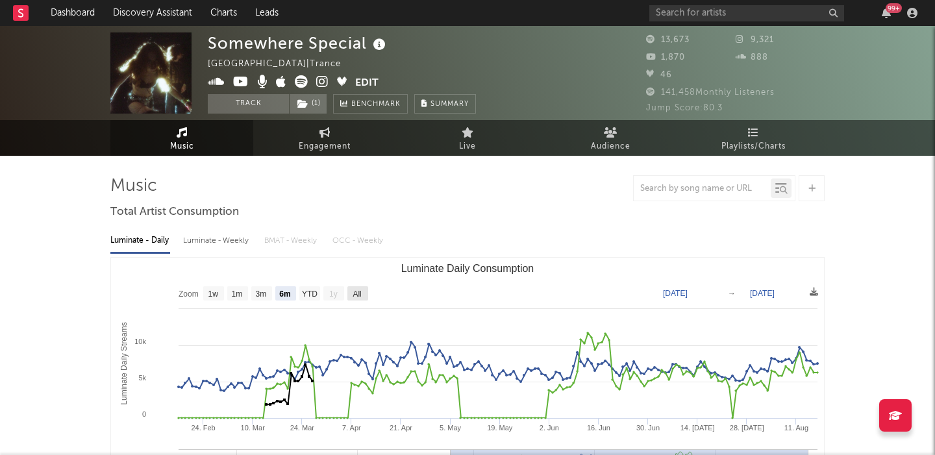
click at [357, 292] on text "All" at bounding box center [356, 293] width 8 height 9
select select "All"
type input "2024-10-07"
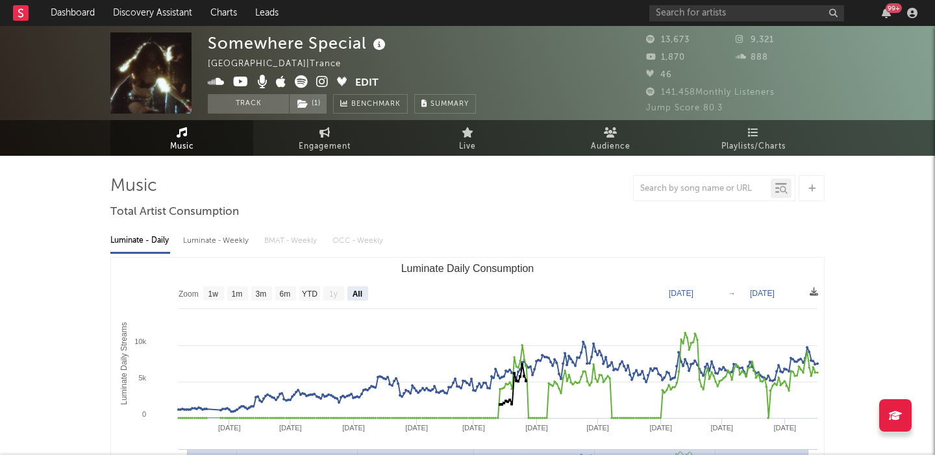
click at [241, 236] on div "Luminate - Weekly" at bounding box center [217, 241] width 68 height 22
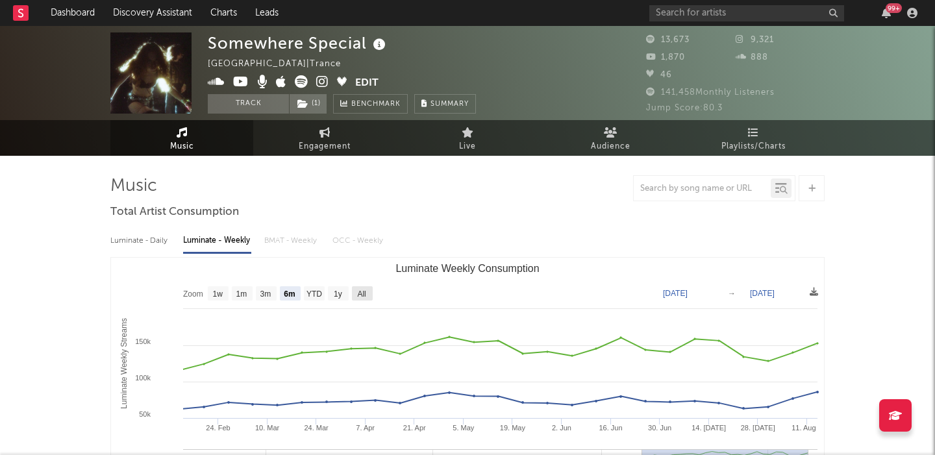
click at [364, 291] on text "All" at bounding box center [361, 293] width 8 height 9
select select "All"
type input "2023-10-12"
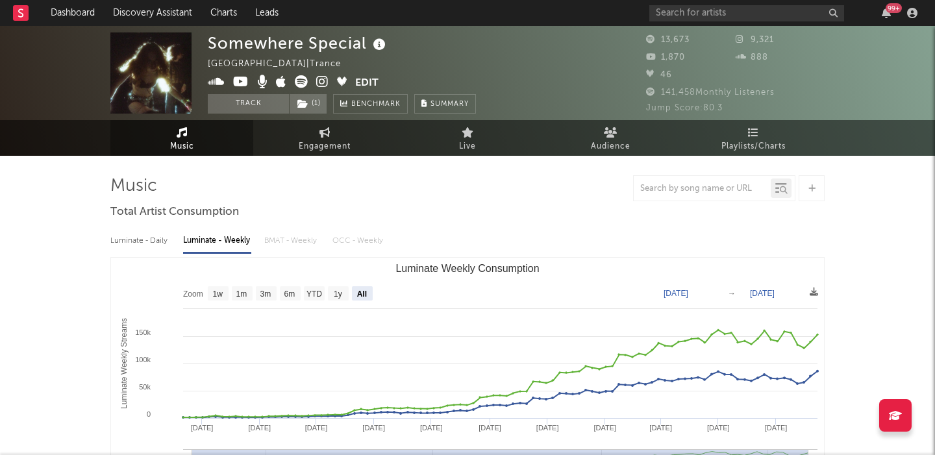
click at [326, 82] on icon at bounding box center [322, 81] width 12 height 13
click at [680, 12] on input "text" at bounding box center [746, 13] width 195 height 16
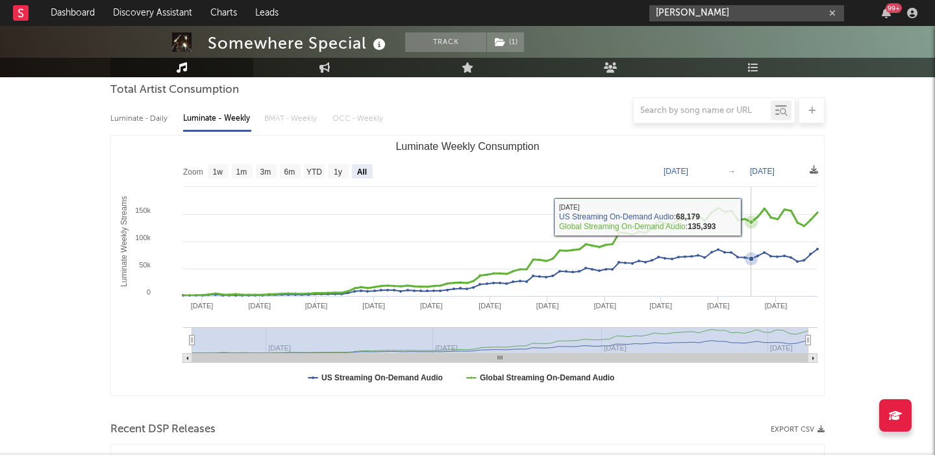
scroll to position [488, 0]
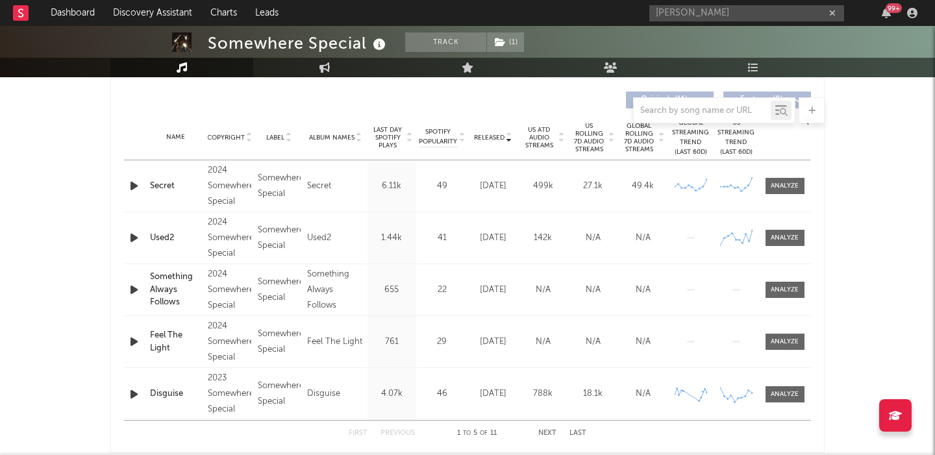
click at [126, 236] on div at bounding box center [135, 238] width 23 height 16
click at [138, 182] on icon "button" at bounding box center [134, 186] width 14 height 16
click at [592, 140] on span "US Rolling 7D Audio Streams" at bounding box center [589, 137] width 36 height 31
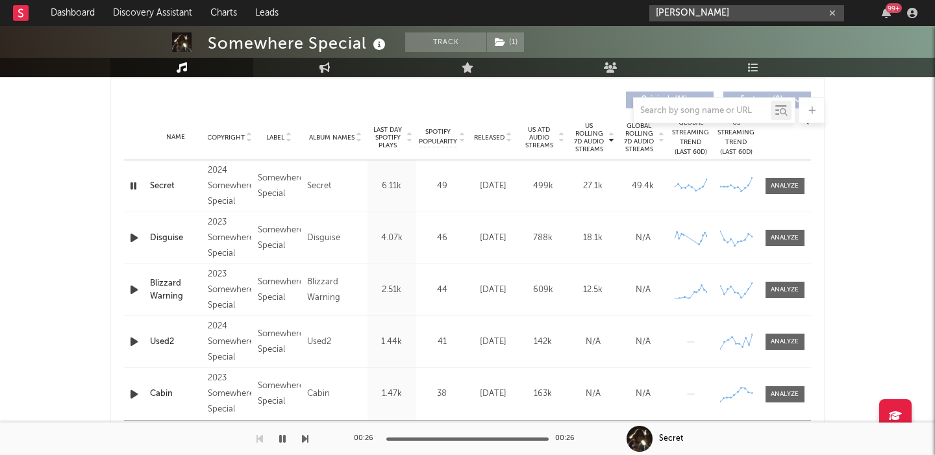
click at [731, 14] on input "lizzo" at bounding box center [746, 13] width 195 height 16
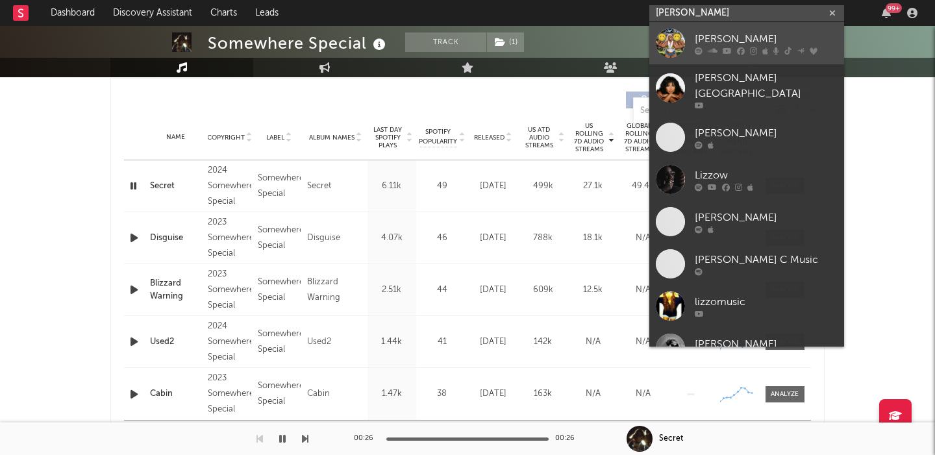
type input "lizzo"
click at [768, 42] on div "[PERSON_NAME]" at bounding box center [765, 39] width 143 height 16
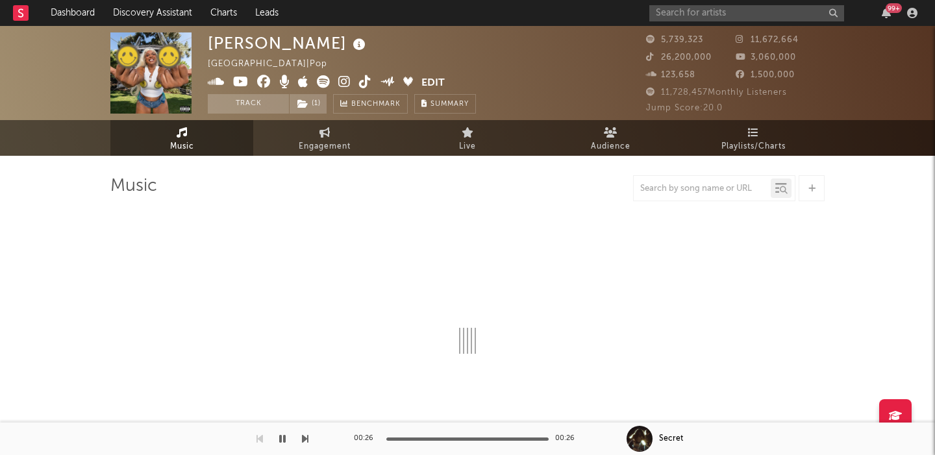
select select "6m"
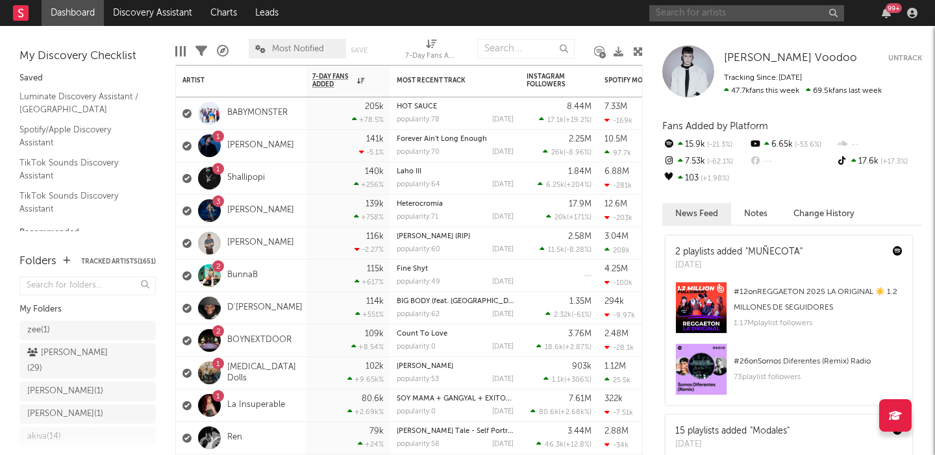
click at [698, 18] on input "text" at bounding box center [746, 13] width 195 height 16
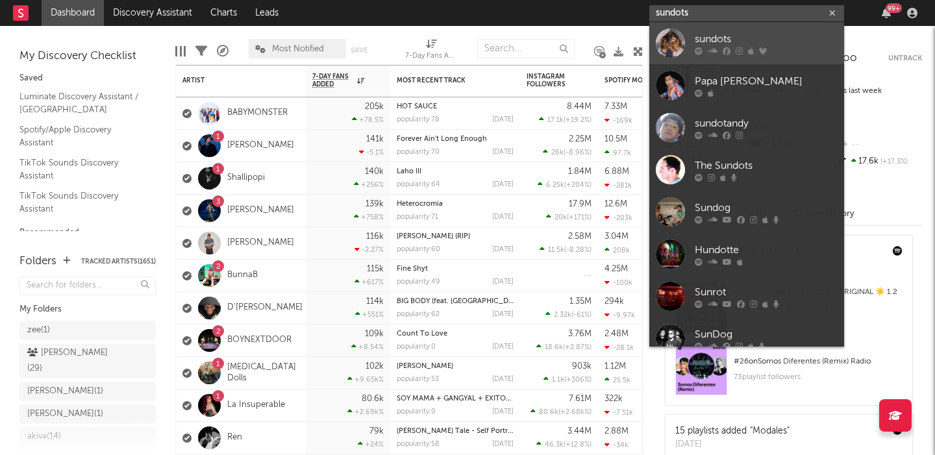
type input "sundots"
click at [753, 43] on div "sundots" at bounding box center [765, 39] width 143 height 16
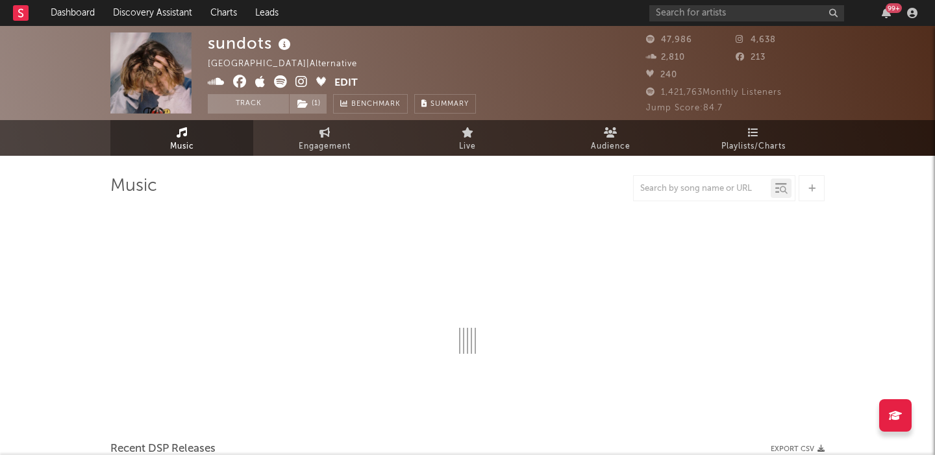
select select "6m"
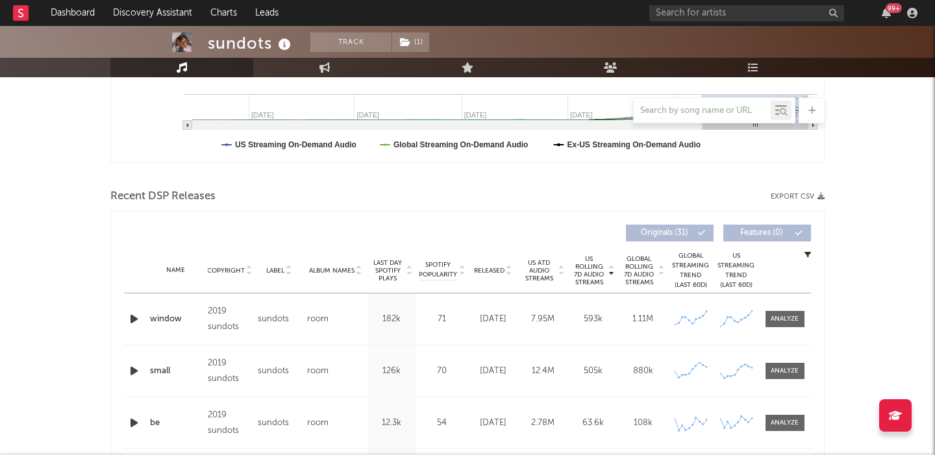
scroll to position [375, 0]
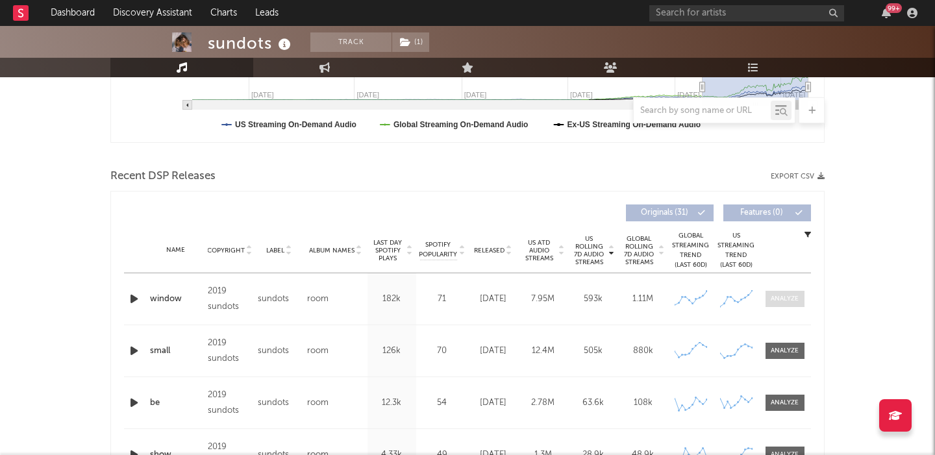
click at [777, 297] on div at bounding box center [784, 299] width 28 height 10
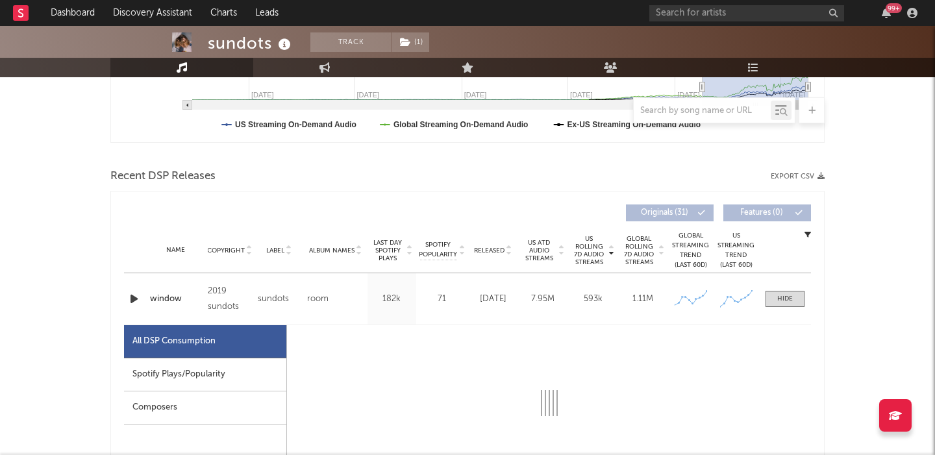
select select "1w"
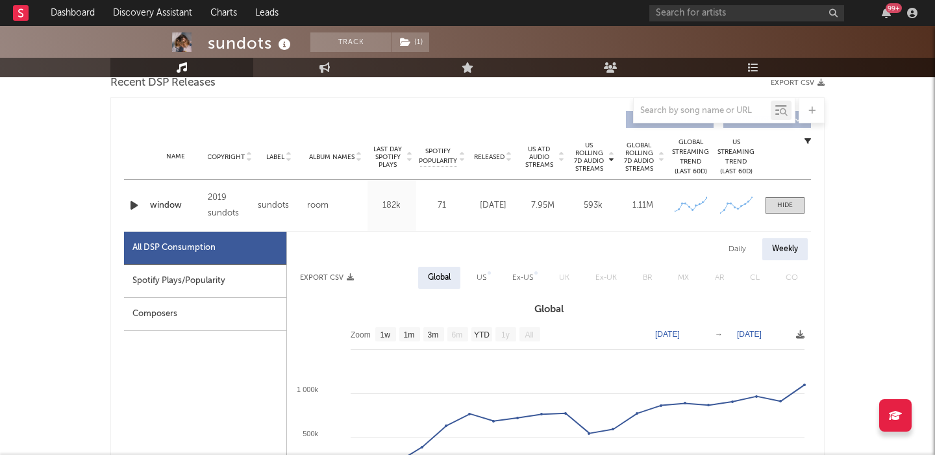
scroll to position [504, 0]
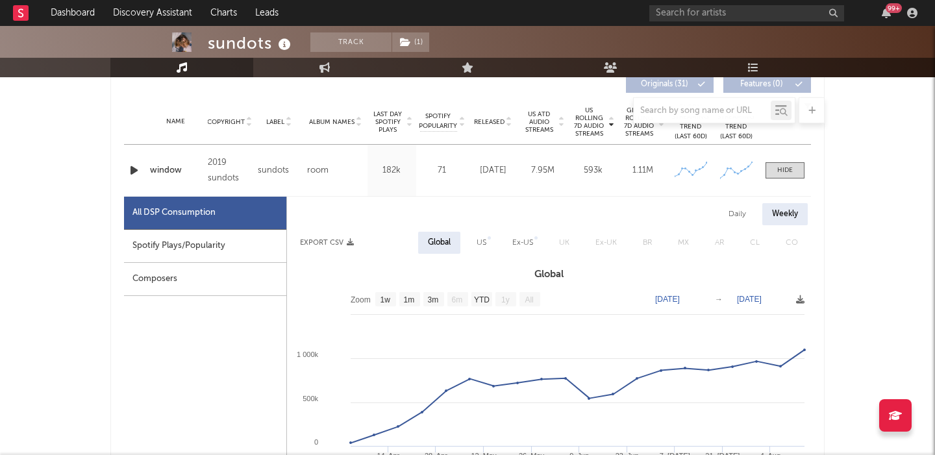
click at [165, 168] on div "window" at bounding box center [175, 170] width 51 height 13
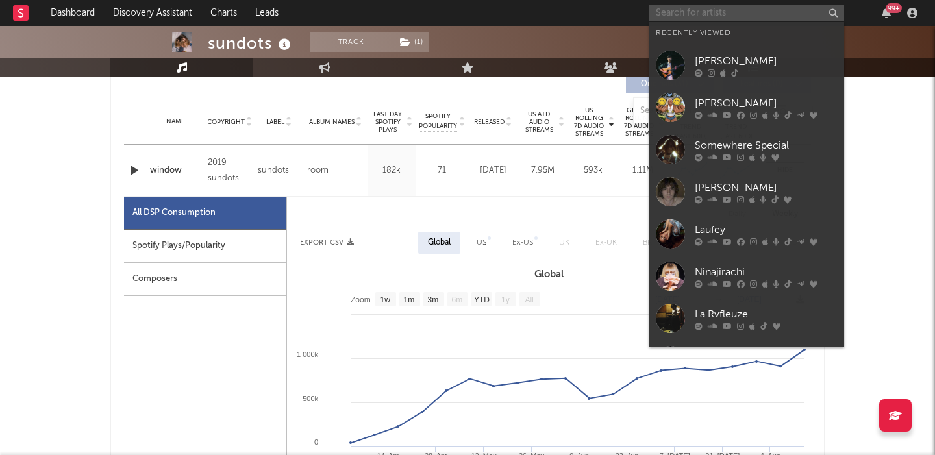
click at [692, 6] on input "text" at bounding box center [746, 13] width 195 height 16
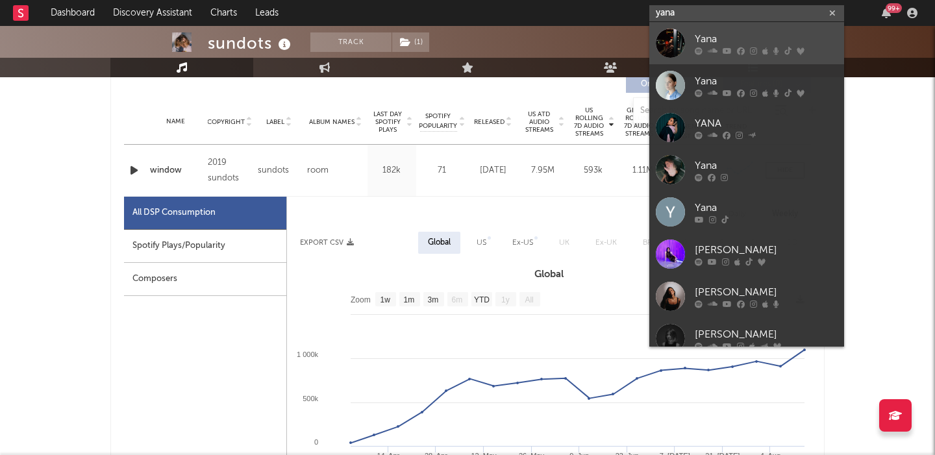
type input "yana"
click at [711, 35] on div "Yana" at bounding box center [765, 39] width 143 height 16
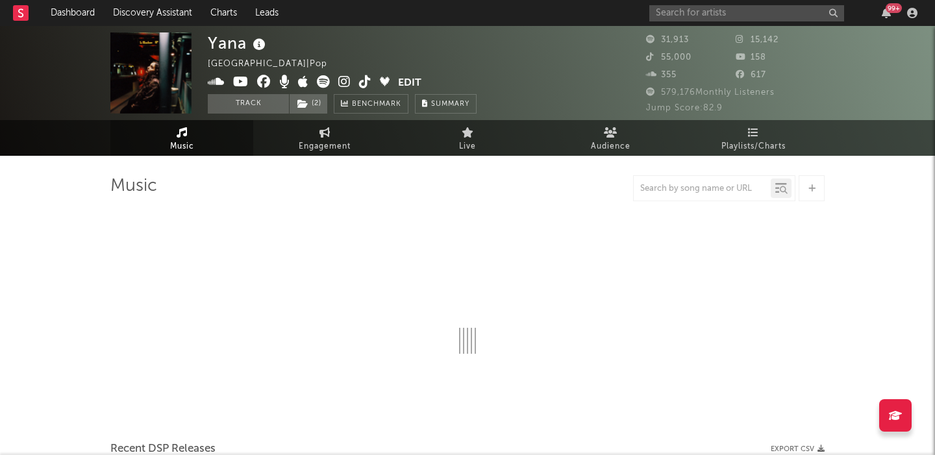
select select "6m"
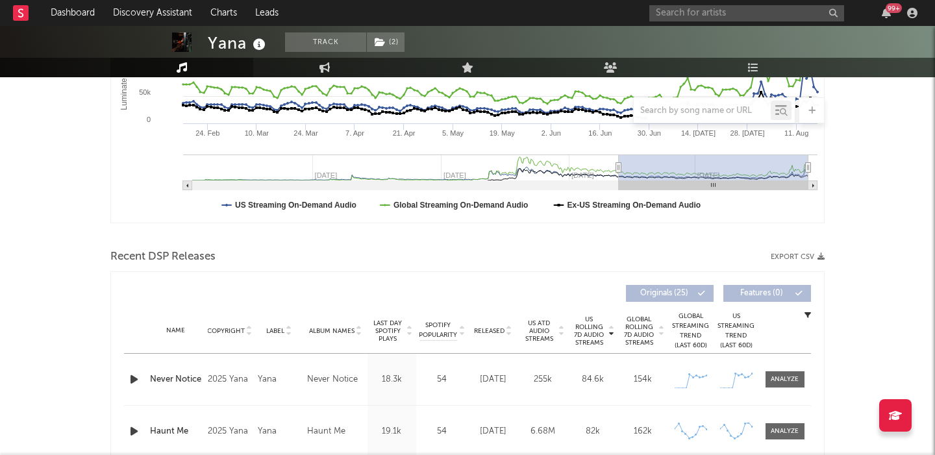
scroll to position [341, 0]
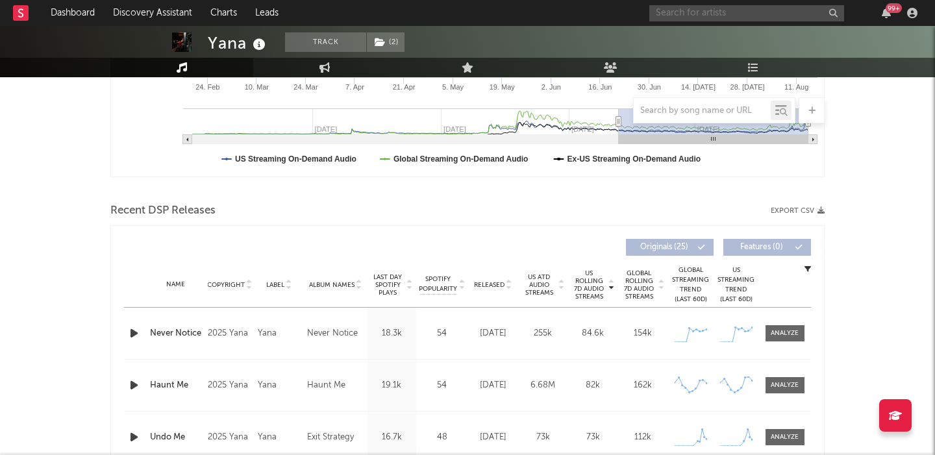
click at [726, 12] on input "text" at bounding box center [746, 13] width 195 height 16
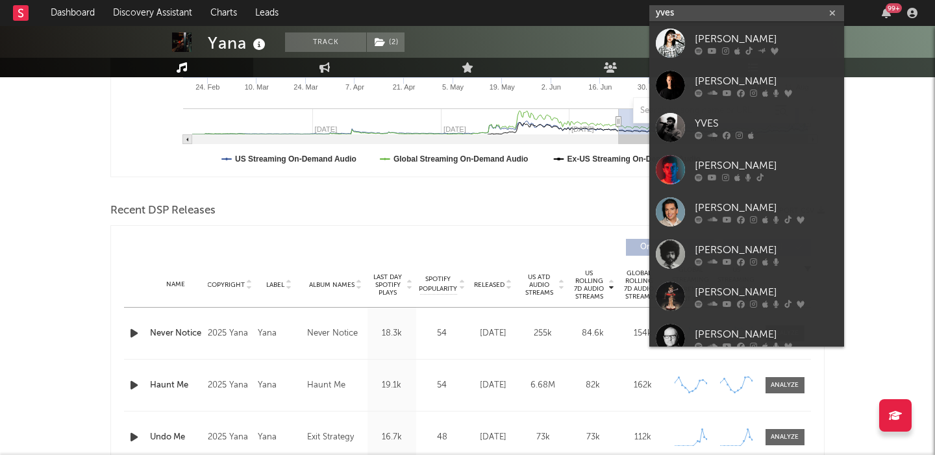
type input "yves"
click at [743, 34] on div "[PERSON_NAME]" at bounding box center [765, 39] width 143 height 16
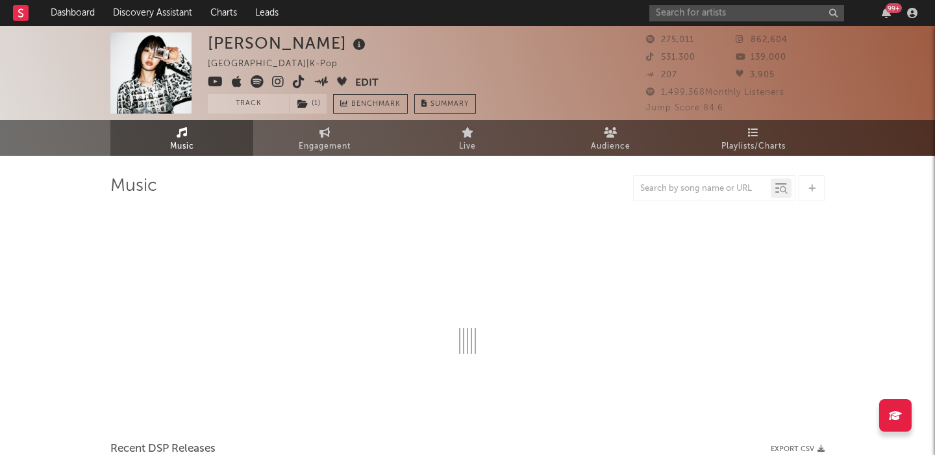
select select "6m"
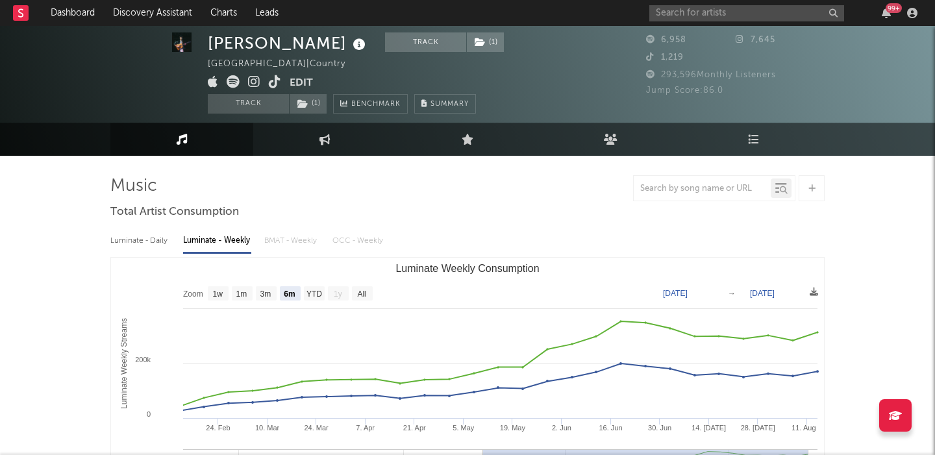
select select "6m"
